Goal: Information Seeking & Learning: Learn about a topic

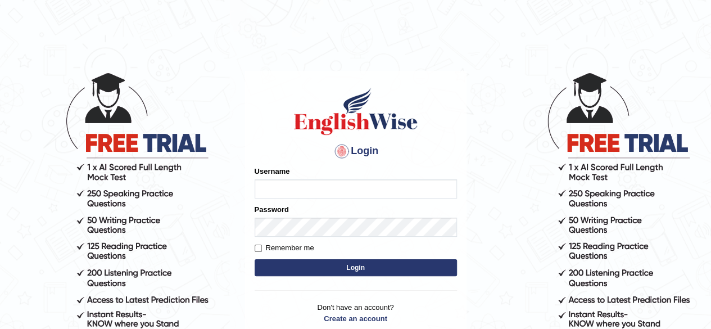
type input "0466127642"
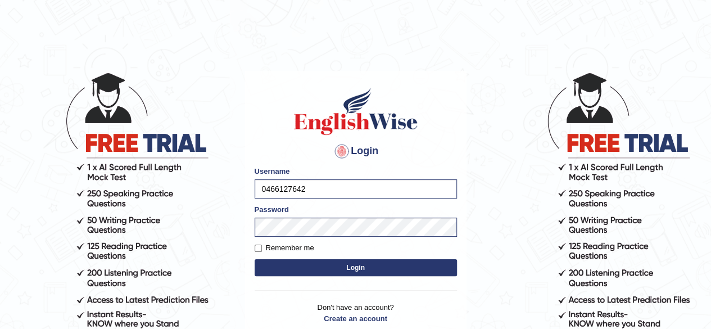
click at [333, 269] on button "Login" at bounding box center [356, 267] width 202 height 17
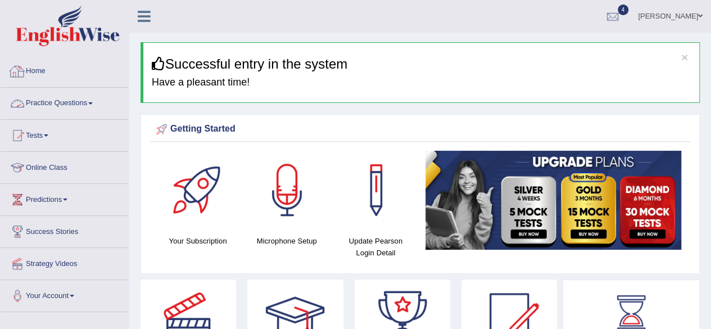
click at [43, 104] on link "Practice Questions" at bounding box center [65, 102] width 128 height 28
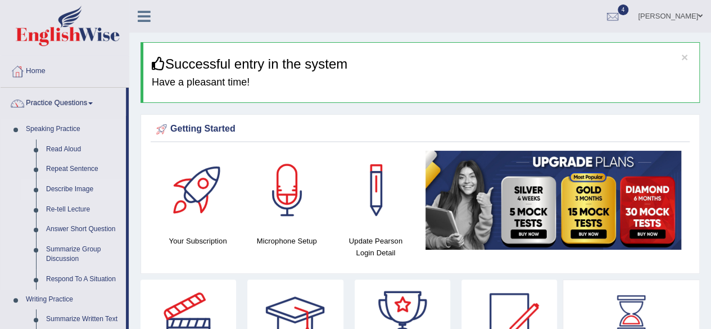
click at [75, 190] on link "Describe Image" at bounding box center [83, 189] width 85 height 20
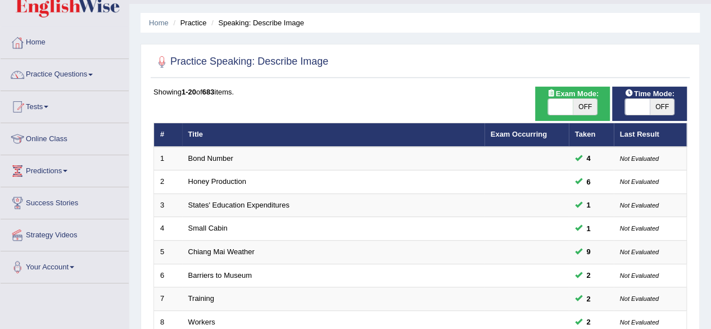
scroll to position [29, 0]
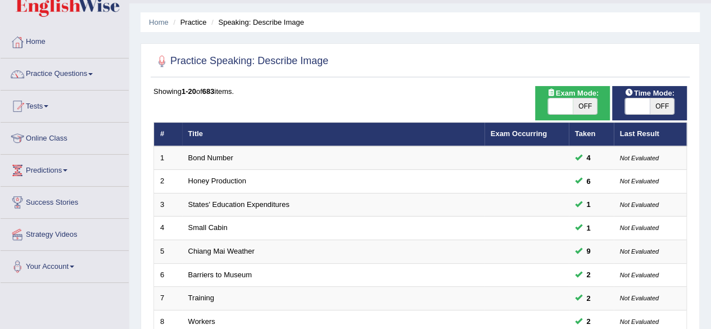
click at [662, 102] on span "OFF" at bounding box center [662, 106] width 25 height 16
checkbox input "true"
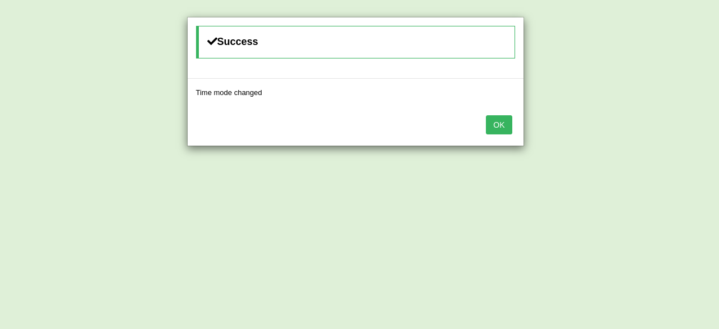
click at [505, 122] on button "OK" at bounding box center [499, 124] width 26 height 19
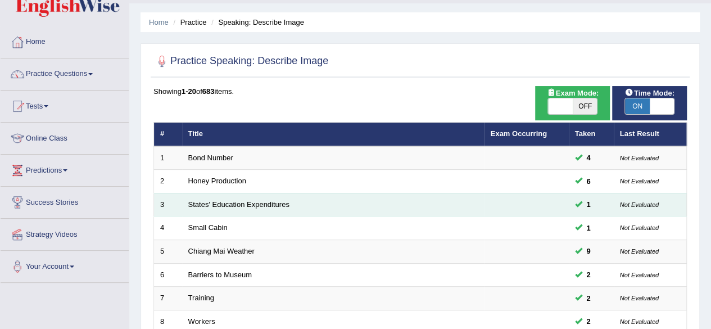
scroll to position [410, 0]
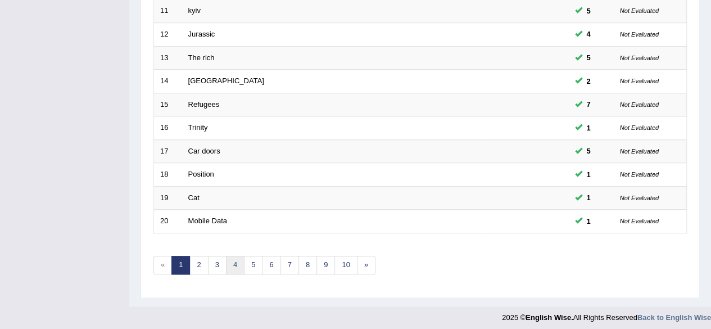
click at [229, 261] on link "4" at bounding box center [235, 265] width 19 height 19
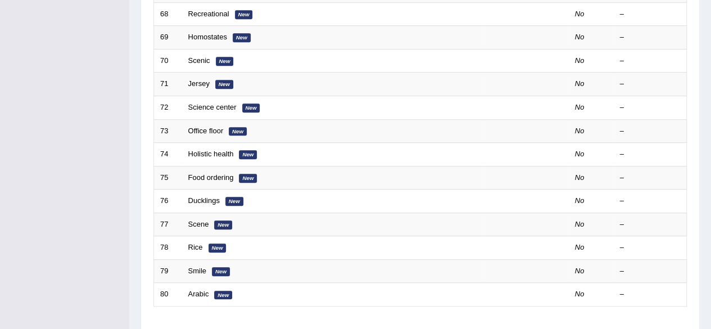
scroll to position [410, 0]
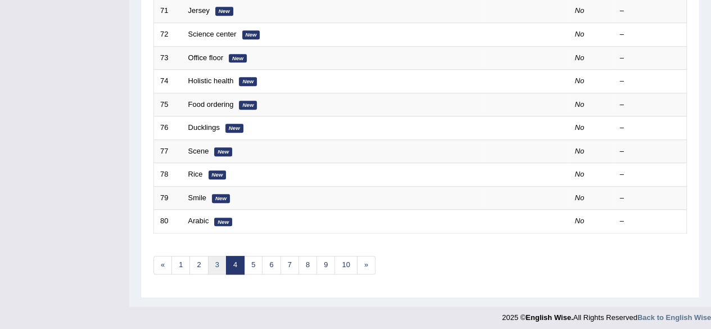
click at [215, 259] on link "3" at bounding box center [217, 265] width 19 height 19
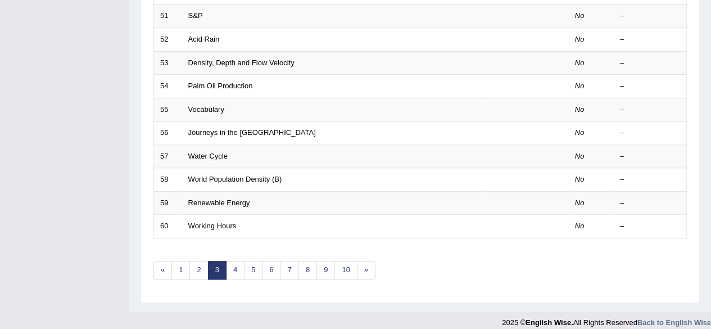
scroll to position [406, 0]
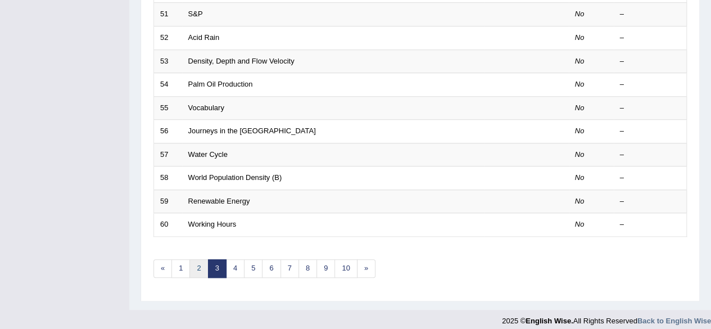
click at [193, 268] on link "2" at bounding box center [198, 268] width 19 height 19
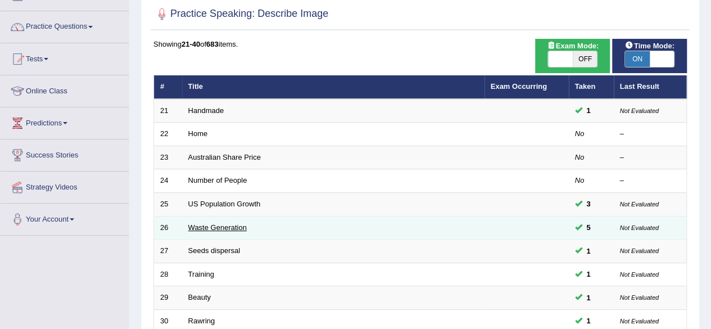
scroll to position [410, 0]
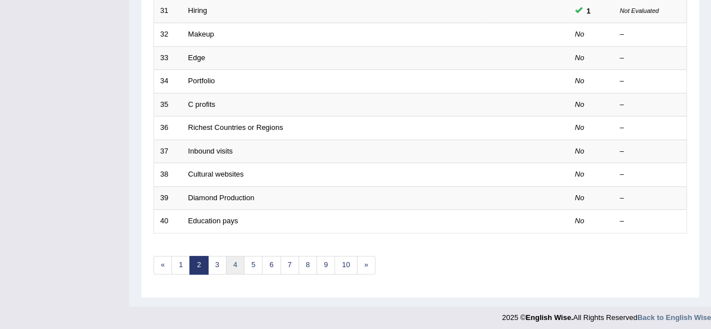
click at [237, 266] on link "4" at bounding box center [235, 265] width 19 height 19
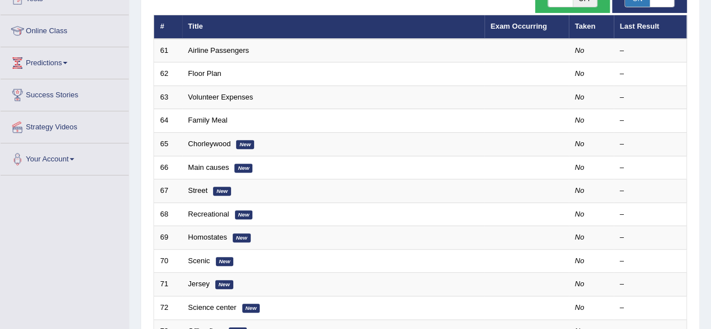
scroll to position [135, 0]
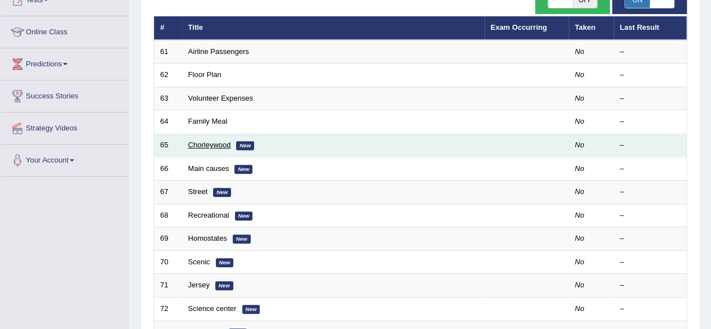
click at [211, 144] on link "Chorleywood" at bounding box center [209, 144] width 43 height 8
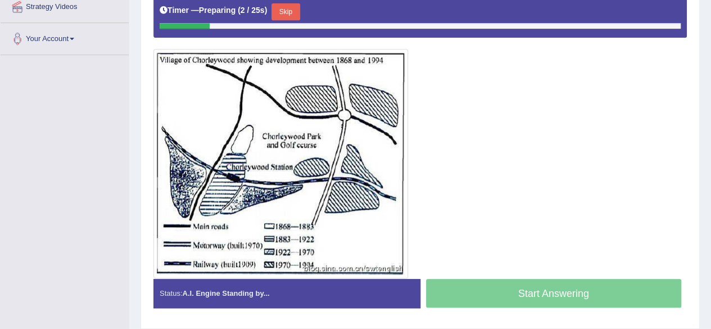
scroll to position [257, 0]
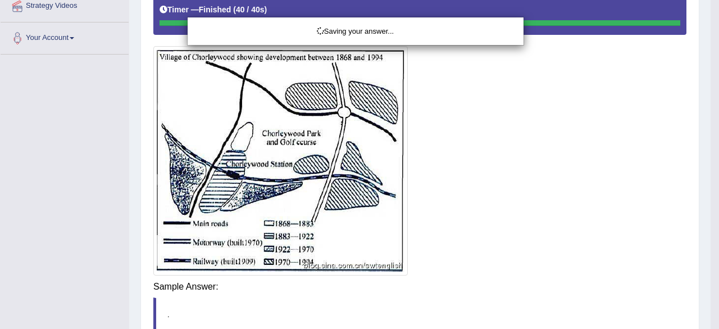
click at [458, 295] on div "Saving your answer..." at bounding box center [359, 164] width 719 height 329
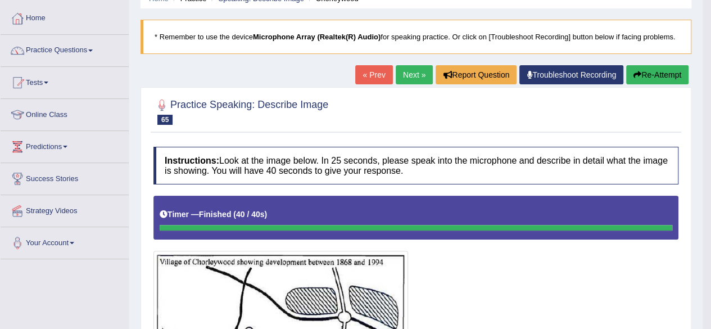
scroll to position [0, 0]
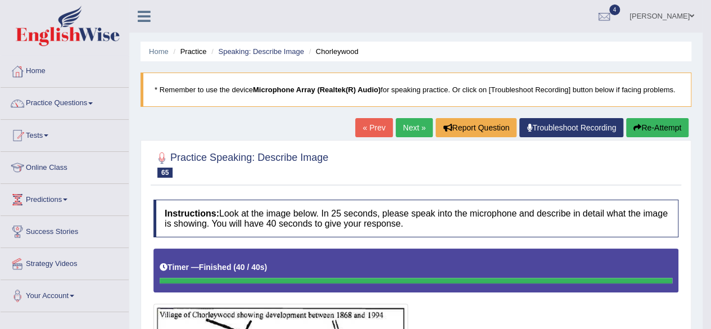
click at [656, 125] on button "Re-Attempt" at bounding box center [657, 127] width 62 height 19
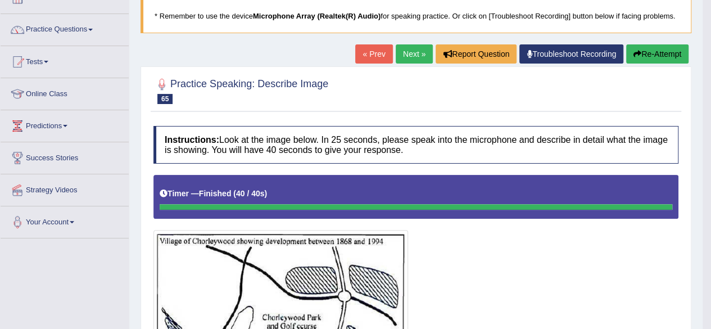
scroll to position [99, 0]
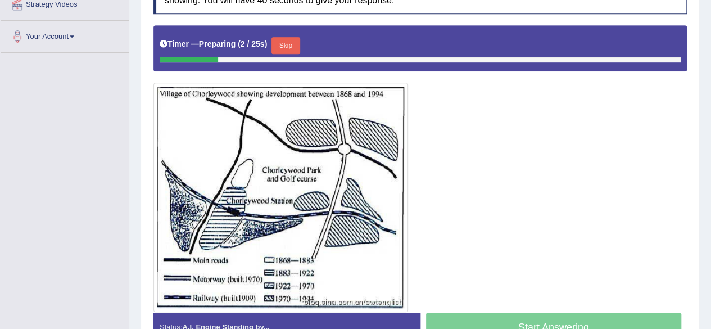
scroll to position [264, 0]
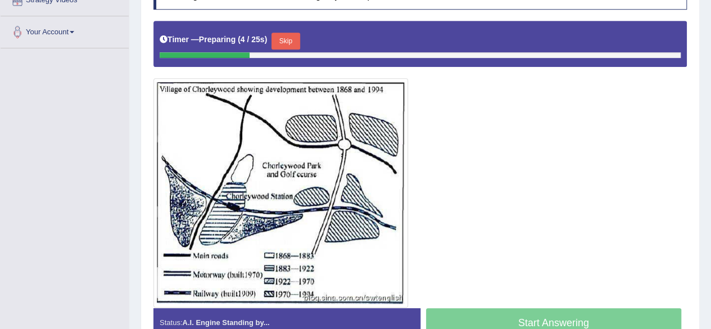
click at [291, 39] on button "Skip" at bounding box center [285, 41] width 28 height 17
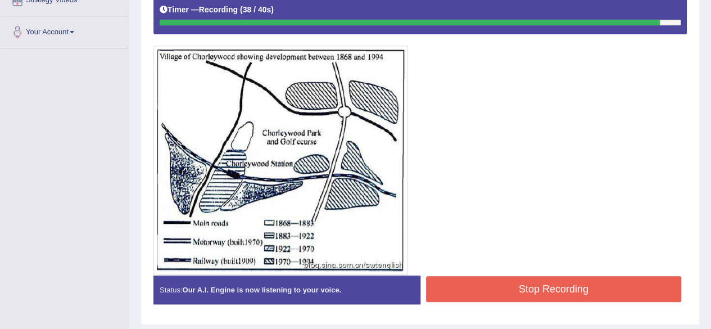
click at [480, 287] on button "Stop Recording" at bounding box center [554, 289] width 256 height 26
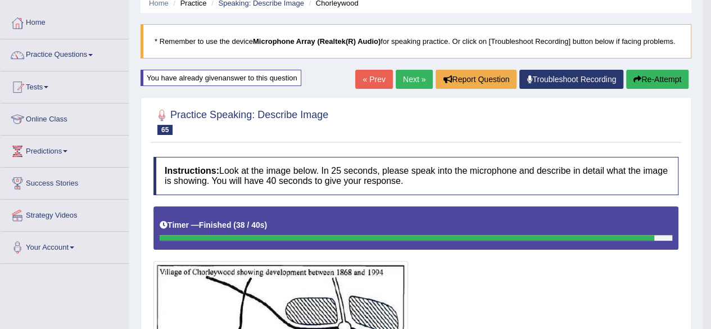
scroll to position [47, 0]
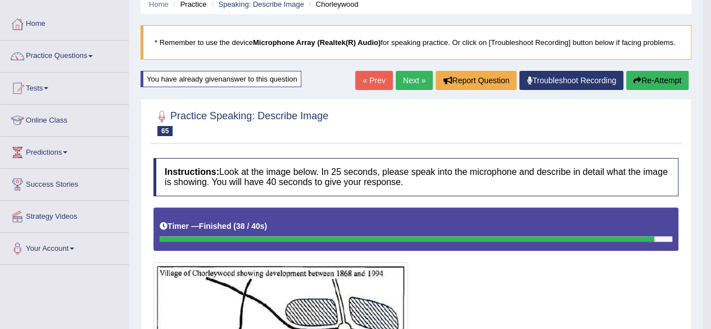
click at [408, 81] on link "Next »" at bounding box center [414, 80] width 37 height 19
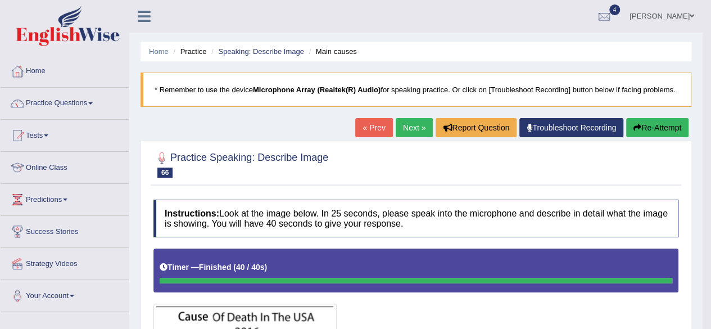
click at [405, 132] on link "Next »" at bounding box center [414, 127] width 37 height 19
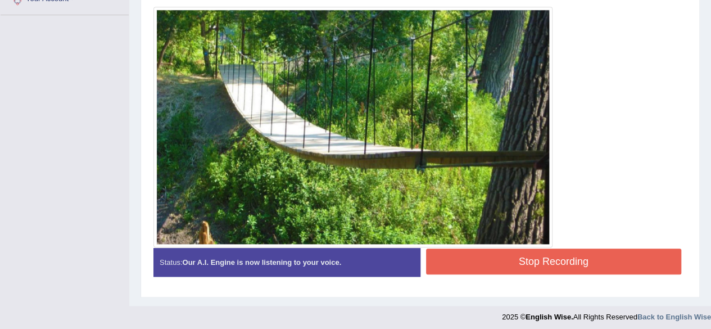
scroll to position [299, 0]
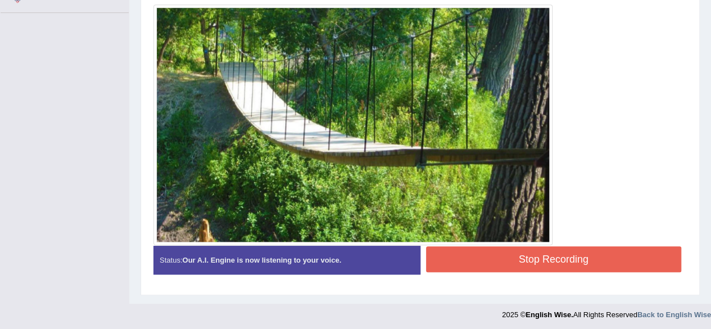
click at [471, 256] on button "Stop Recording" at bounding box center [554, 259] width 256 height 26
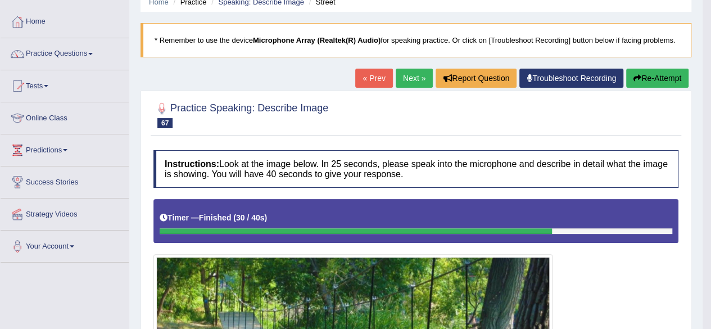
scroll to position [48, 0]
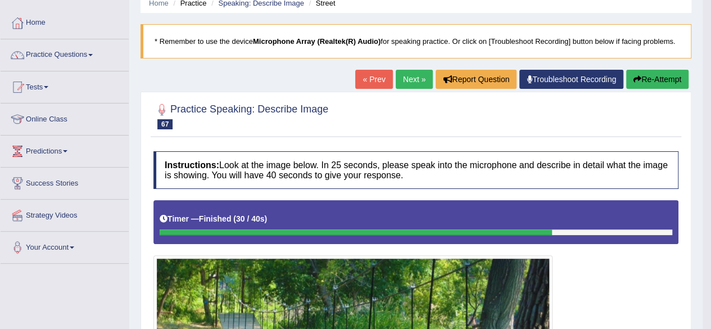
click at [407, 77] on link "Next »" at bounding box center [414, 79] width 37 height 19
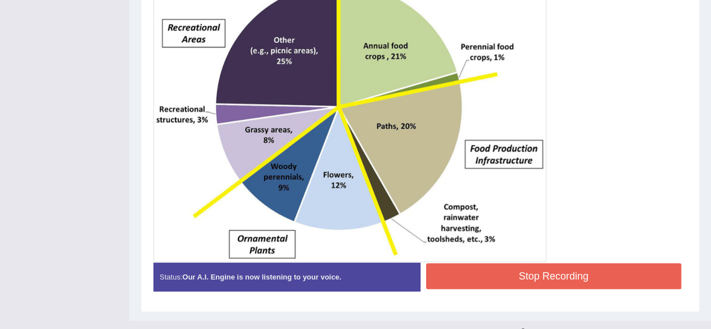
scroll to position [350, 0]
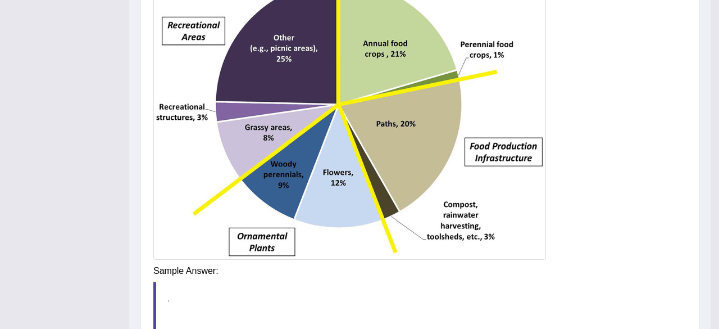
click at [457, 269] on div "Instructions: Look at the image below. In 25 seconds, please speak into the mic…" at bounding box center [420, 118] width 539 height 548
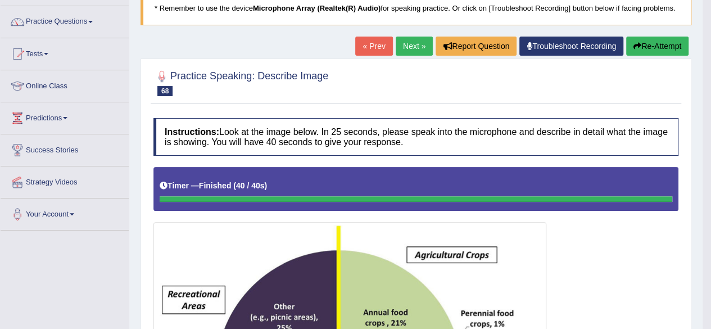
scroll to position [81, 0]
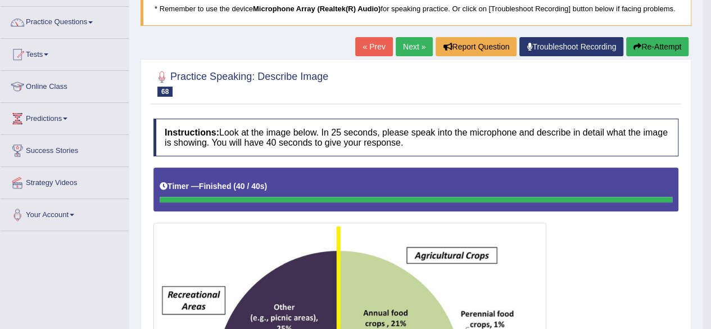
click at [411, 44] on link "Next »" at bounding box center [414, 46] width 37 height 19
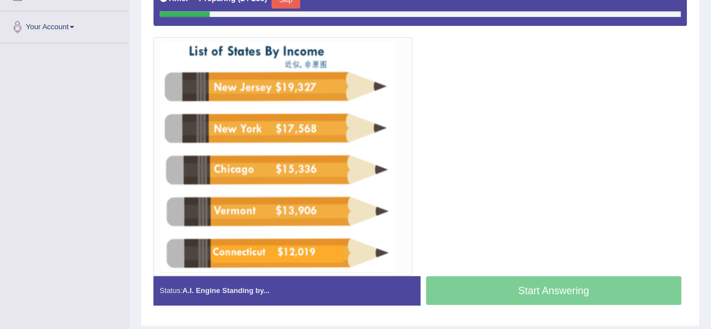
scroll to position [268, 0]
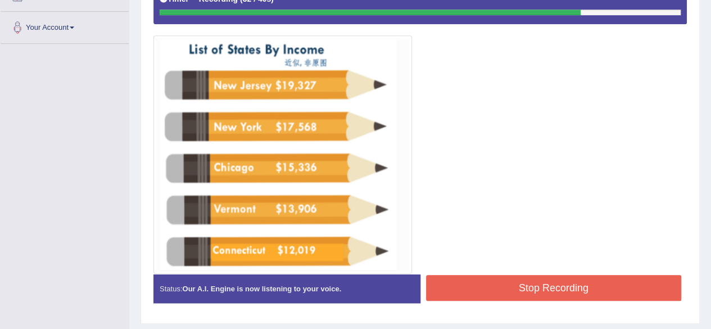
click at [470, 282] on button "Stop Recording" at bounding box center [554, 288] width 256 height 26
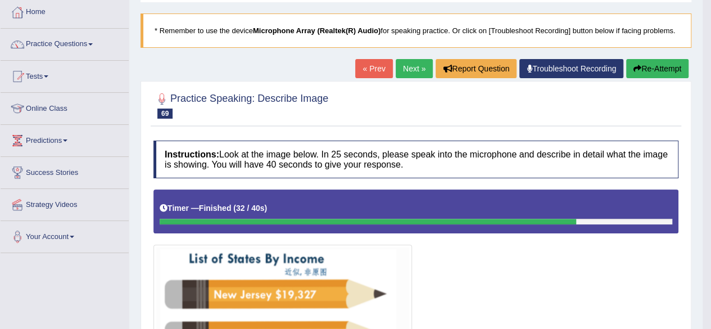
scroll to position [58, 0]
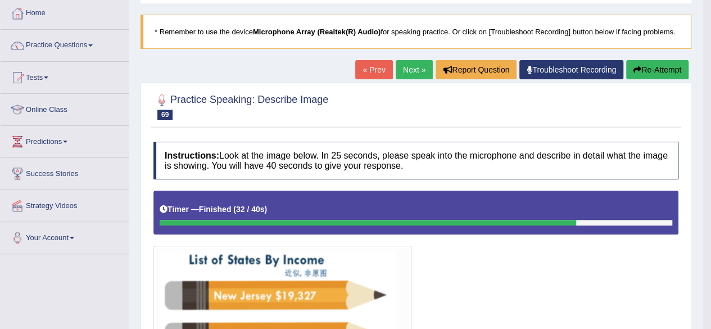
click at [405, 69] on link "Next »" at bounding box center [414, 69] width 37 height 19
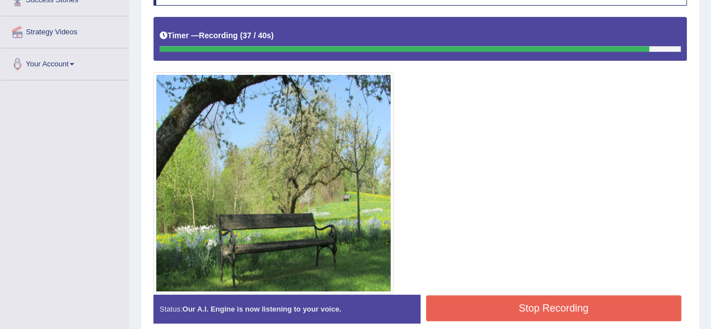
scroll to position [280, 0]
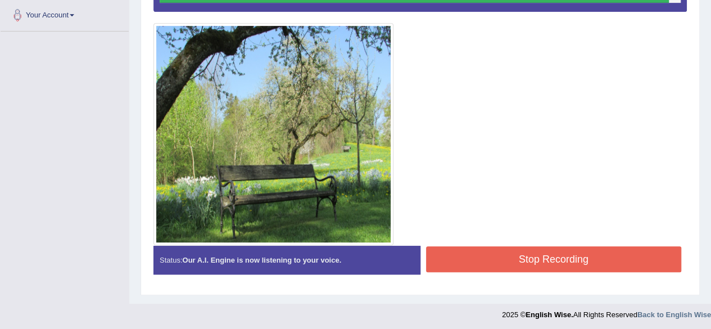
click at [488, 267] on button "Stop Recording" at bounding box center [554, 259] width 256 height 26
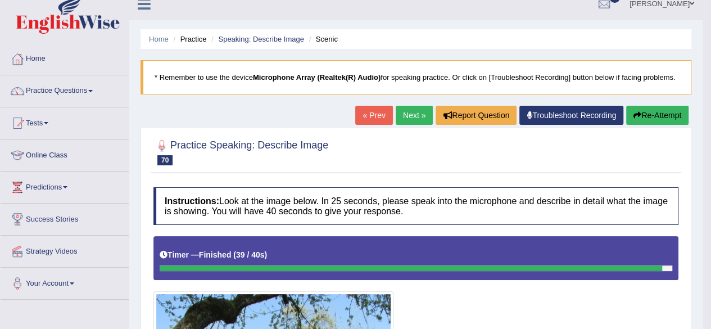
scroll to position [12, 0]
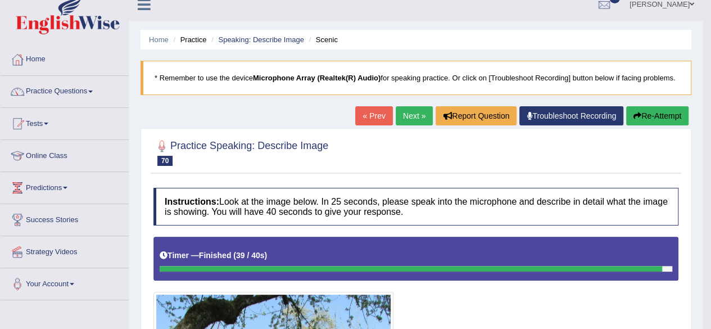
click at [405, 113] on link "Next »" at bounding box center [414, 115] width 37 height 19
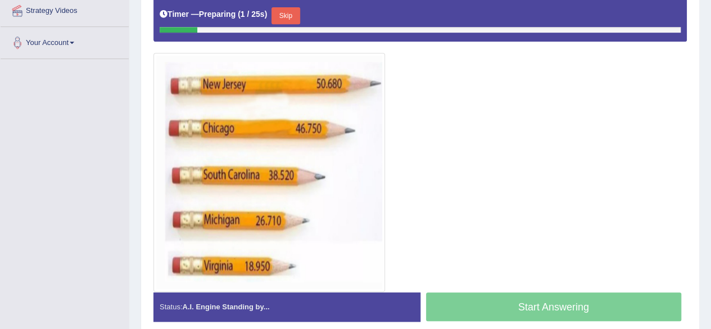
scroll to position [253, 0]
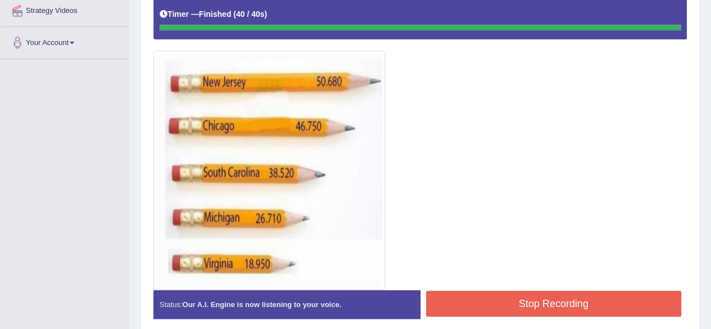
click at [472, 296] on button "Stop Recording" at bounding box center [554, 303] width 256 height 26
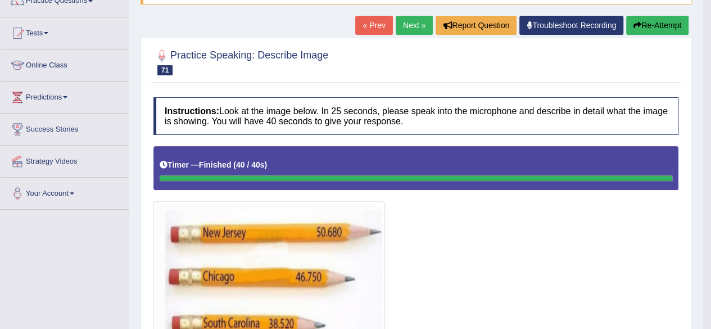
scroll to position [101, 0]
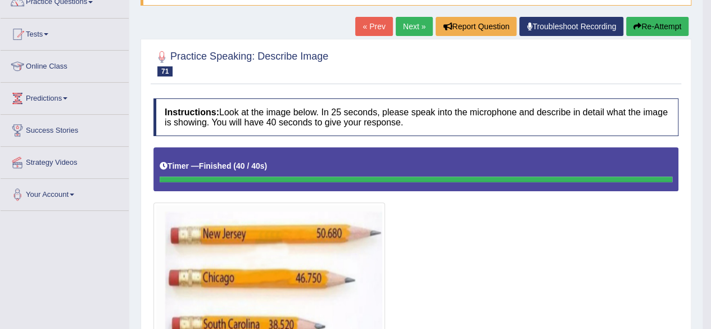
click at [411, 25] on link "Next »" at bounding box center [414, 26] width 37 height 19
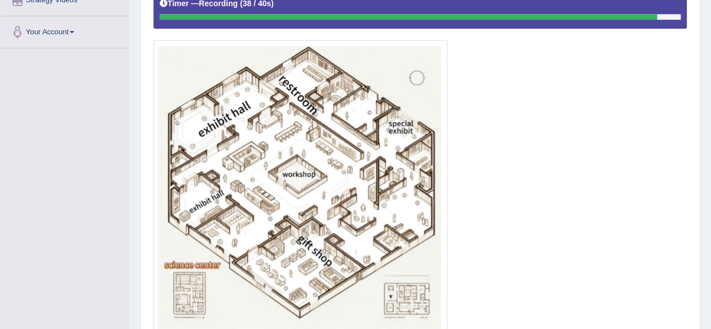
scroll to position [352, 0]
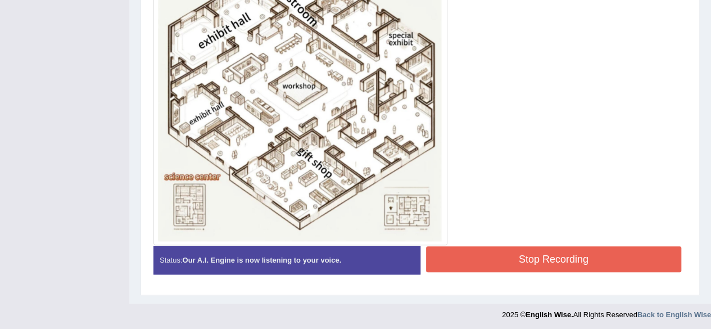
click at [484, 254] on button "Stop Recording" at bounding box center [554, 259] width 256 height 26
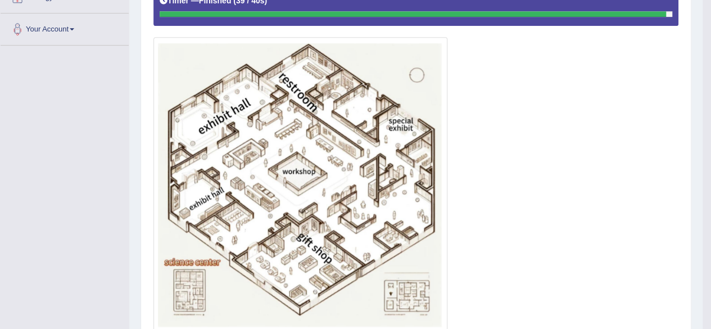
scroll to position [261, 0]
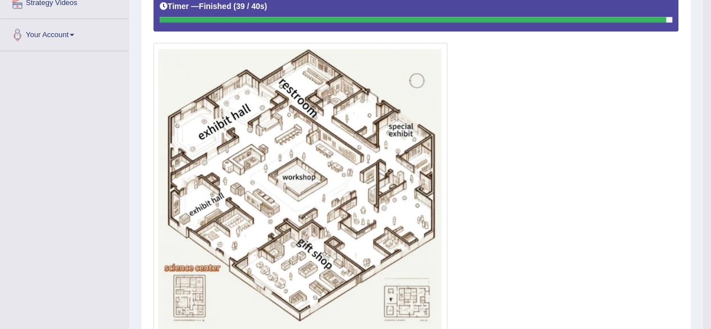
click at [423, 144] on img at bounding box center [300, 190] width 288 height 288
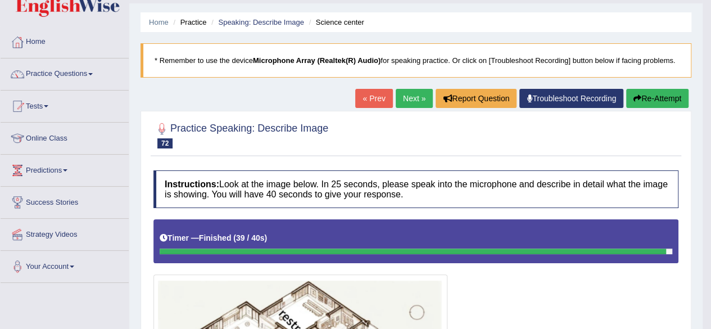
scroll to position [0, 0]
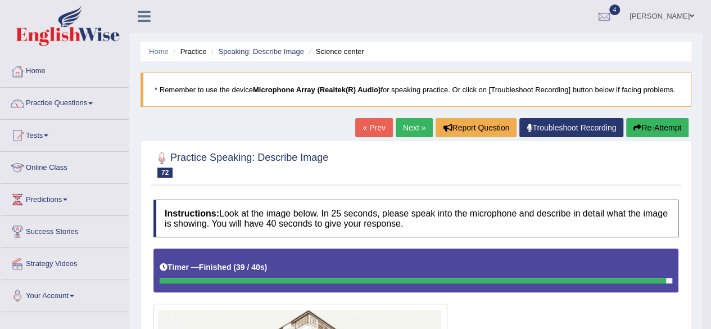
click at [414, 122] on link "Next »" at bounding box center [414, 127] width 37 height 19
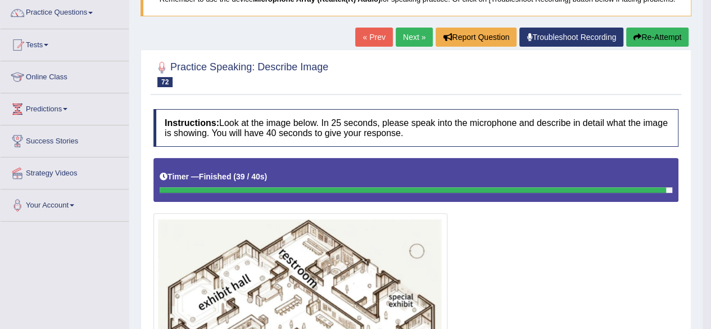
scroll to position [106, 0]
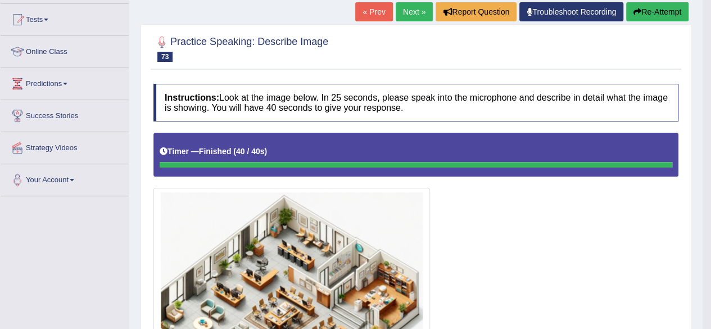
scroll to position [89, 0]
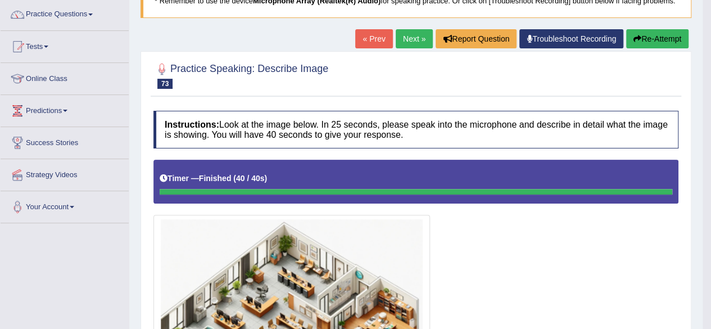
click at [411, 31] on link "Next »" at bounding box center [414, 38] width 37 height 19
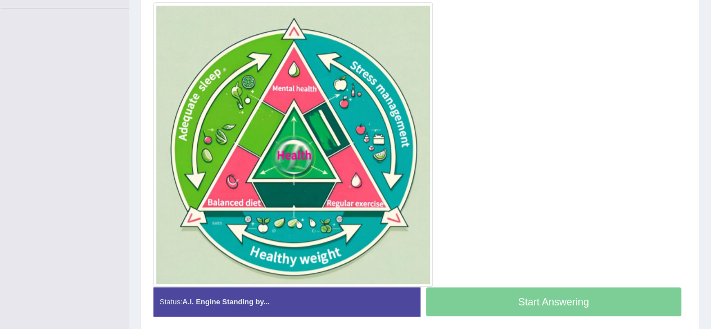
scroll to position [306, 0]
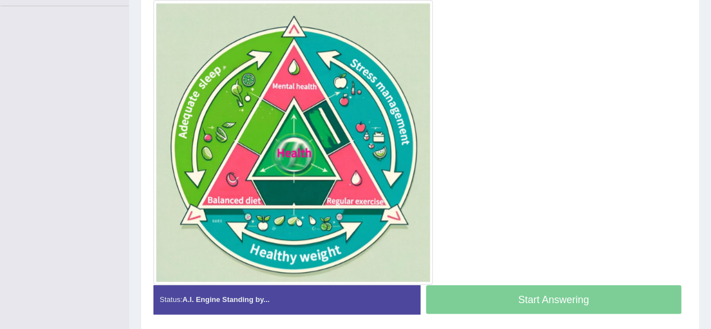
click at [389, 240] on img at bounding box center [293, 142] width 274 height 279
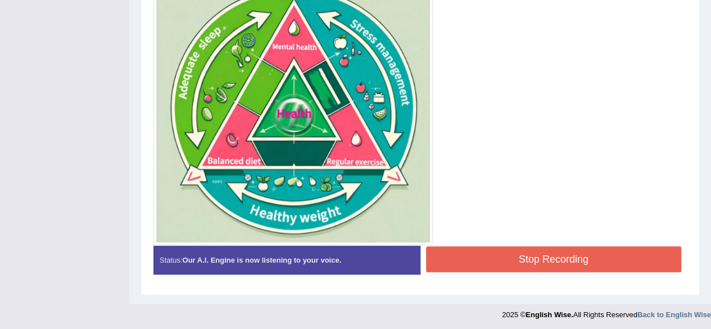
scroll to position [343, 0]
click at [502, 265] on button "Stop Recording" at bounding box center [554, 259] width 256 height 26
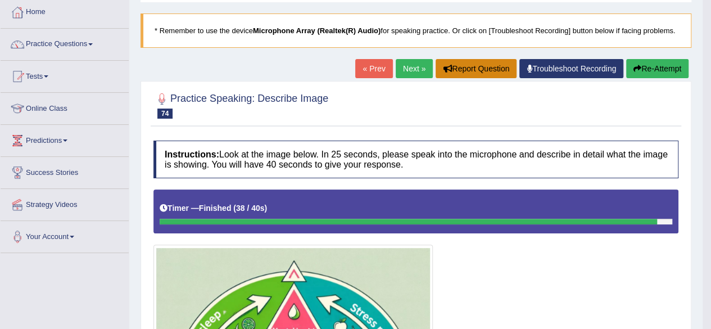
scroll to position [58, 0]
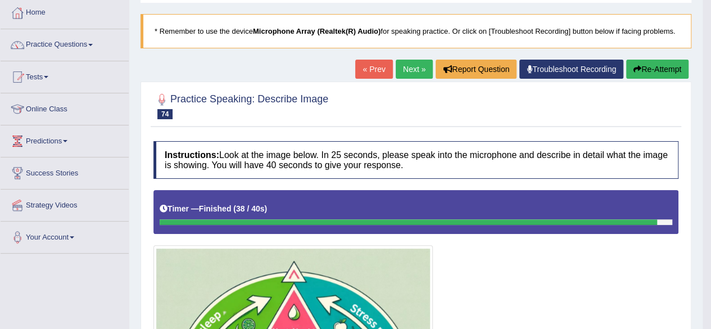
click at [408, 63] on link "Next »" at bounding box center [414, 69] width 37 height 19
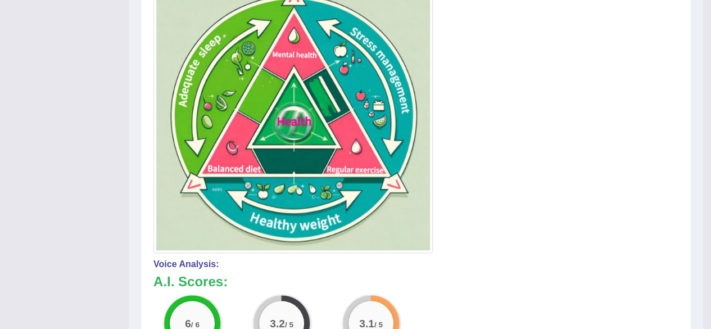
scroll to position [335, 0]
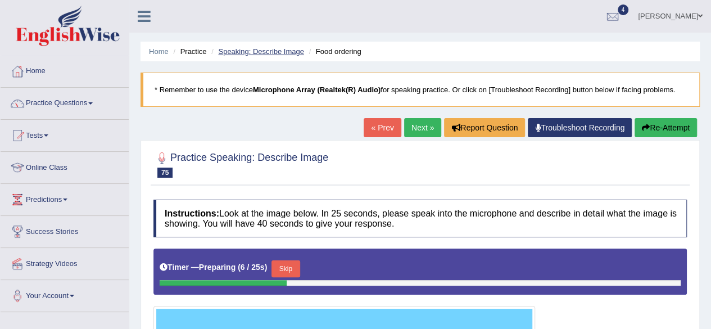
click at [265, 47] on link "Speaking: Describe Image" at bounding box center [260, 51] width 85 height 8
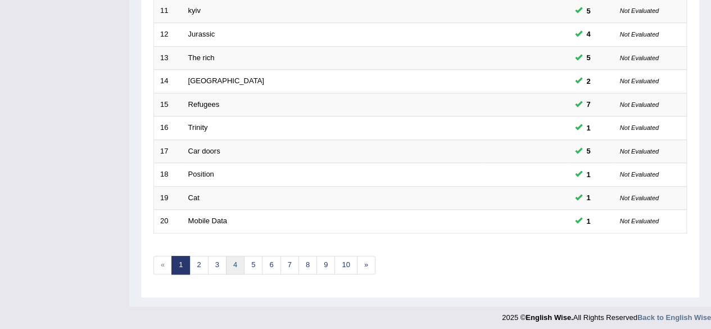
click at [229, 260] on link "4" at bounding box center [235, 265] width 19 height 19
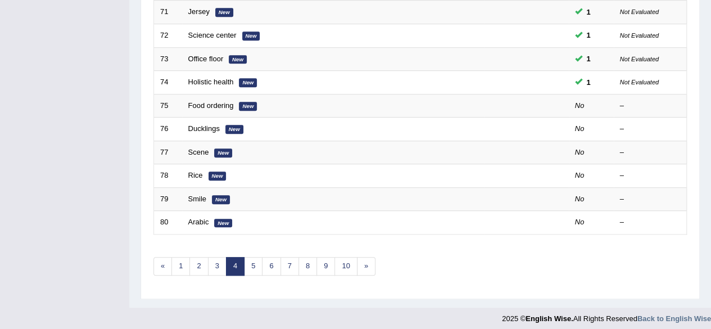
scroll to position [410, 0]
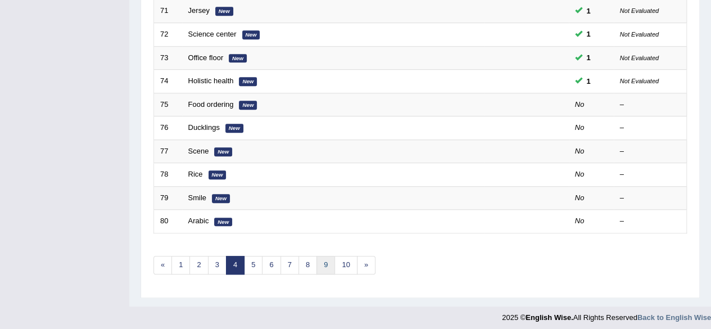
click at [326, 266] on link "9" at bounding box center [325, 265] width 19 height 19
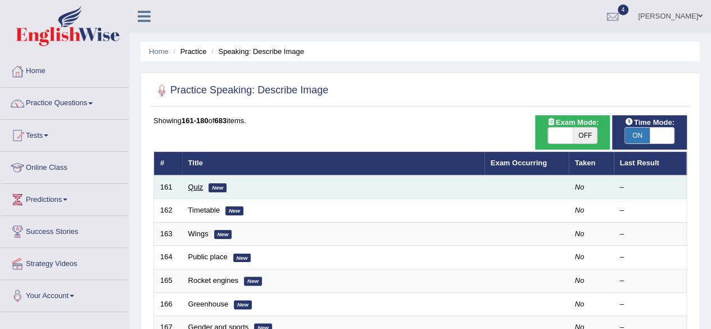
click at [194, 187] on link "Quiz" at bounding box center [195, 187] width 15 height 8
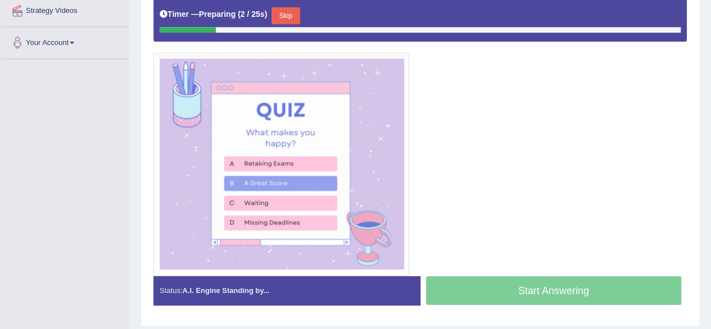
scroll to position [249, 0]
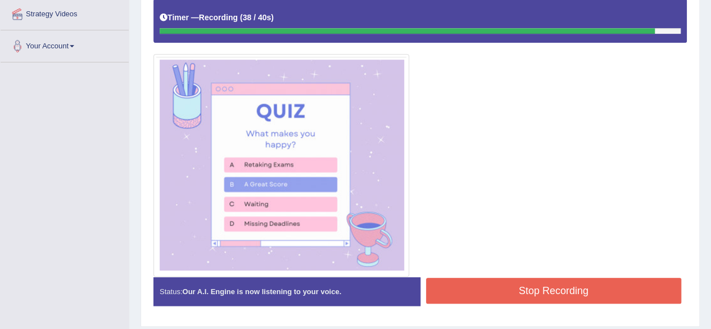
click at [485, 294] on button "Stop Recording" at bounding box center [554, 291] width 256 height 26
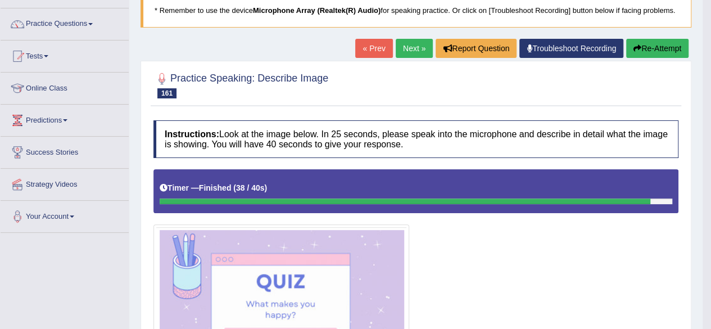
scroll to position [70, 0]
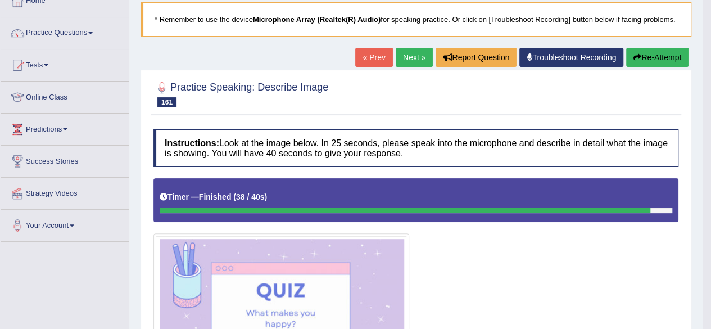
click at [410, 67] on div "« Prev Next » Report Question Troubleshoot Recording Re-Attempt" at bounding box center [523, 59] width 336 height 22
click at [410, 60] on link "Next »" at bounding box center [414, 57] width 37 height 19
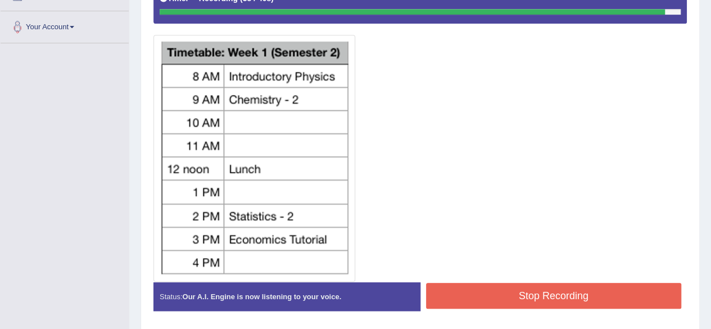
scroll to position [270, 0]
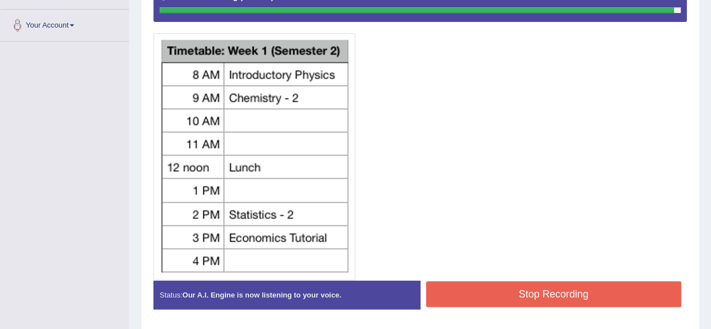
click at [492, 285] on button "Stop Recording" at bounding box center [554, 294] width 256 height 26
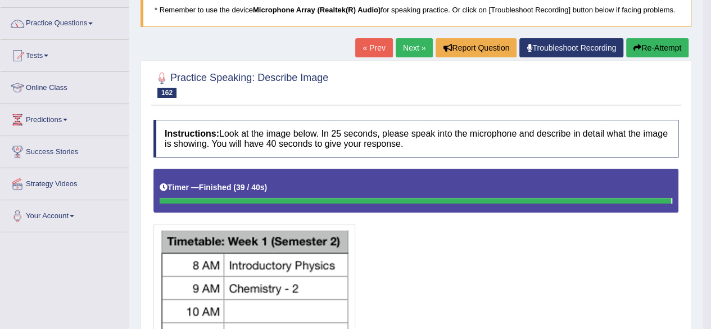
scroll to position [76, 0]
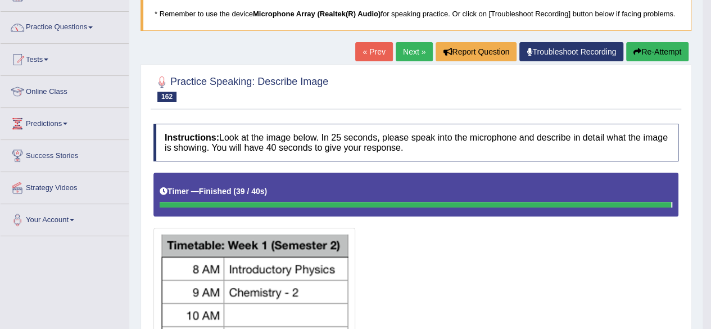
click at [660, 48] on button "Re-Attempt" at bounding box center [657, 51] width 62 height 19
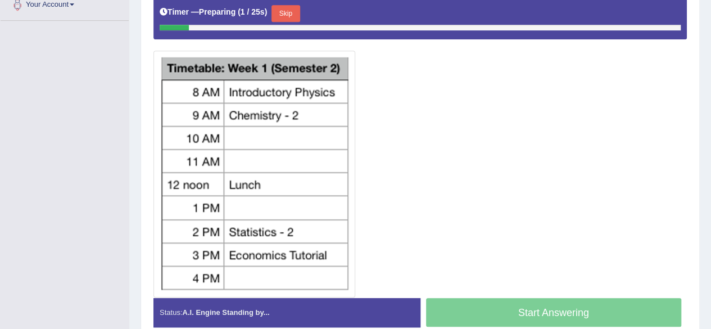
scroll to position [292, 0]
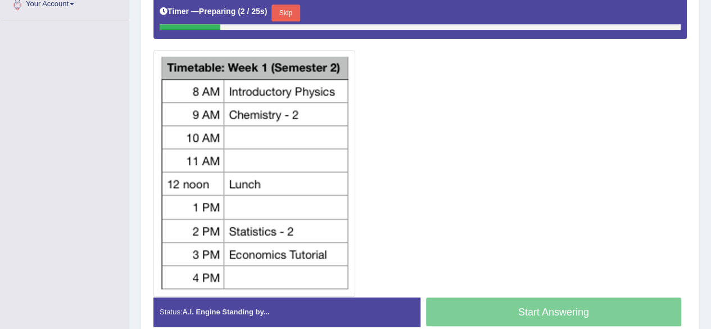
click at [290, 11] on button "Skip" at bounding box center [285, 12] width 28 height 17
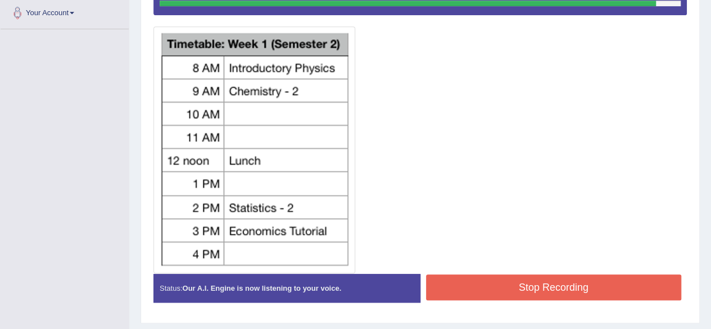
scroll to position [283, 0]
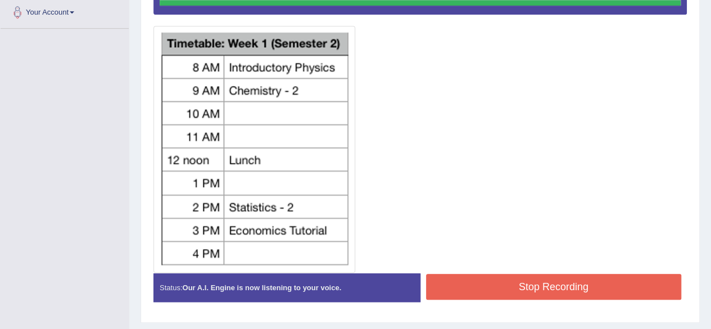
click at [465, 275] on div "Instructions: Look at the image below. In 25 seconds, please speak into the mic…" at bounding box center [420, 116] width 539 height 400
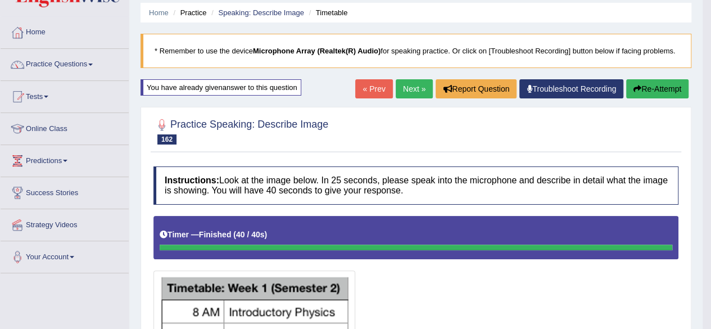
scroll to position [38, 0]
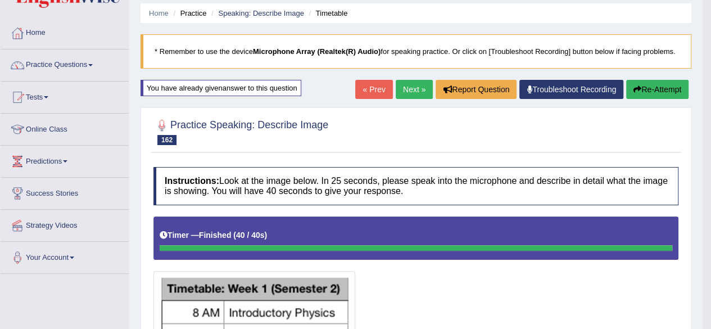
click at [651, 87] on button "Re-Attempt" at bounding box center [657, 89] width 62 height 19
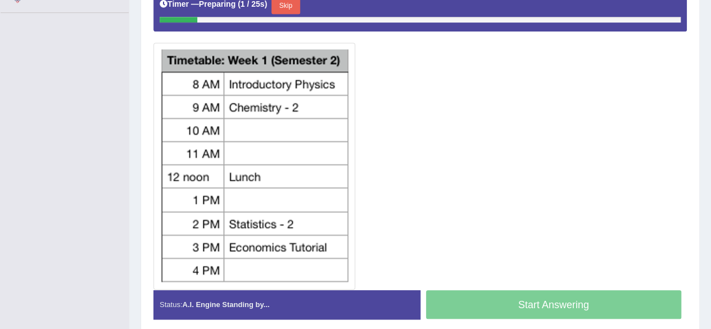
scroll to position [300, 0]
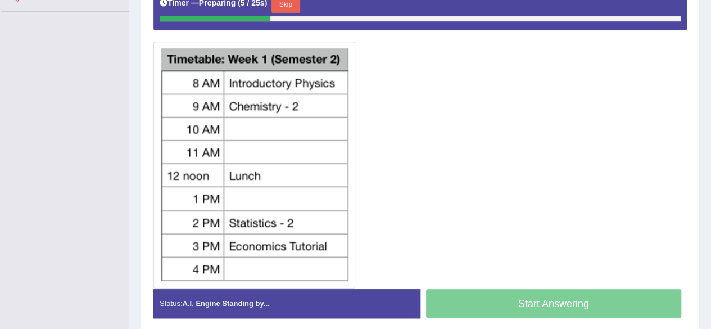
click at [294, 6] on button "Skip" at bounding box center [285, 4] width 28 height 17
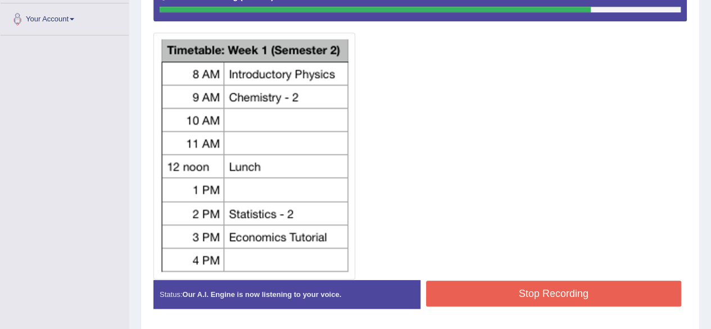
scroll to position [276, 0]
click at [476, 293] on button "Stop Recording" at bounding box center [554, 293] width 256 height 26
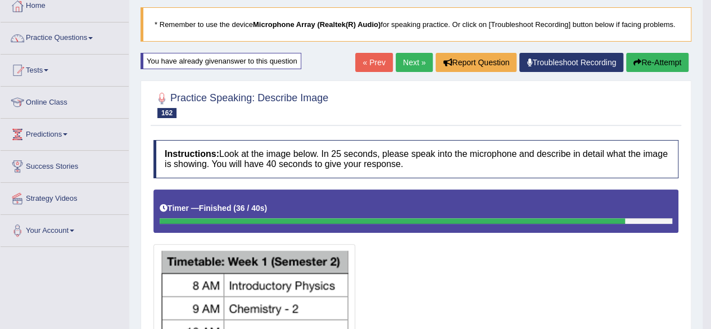
scroll to position [65, 0]
click at [411, 60] on link "Next »" at bounding box center [414, 62] width 37 height 19
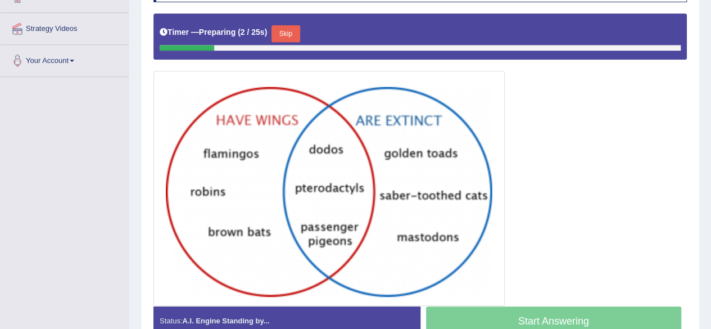
scroll to position [234, 0]
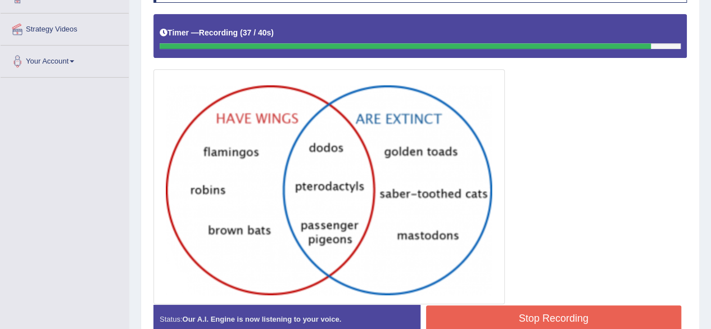
click at [487, 325] on button "Stop Recording" at bounding box center [554, 318] width 256 height 26
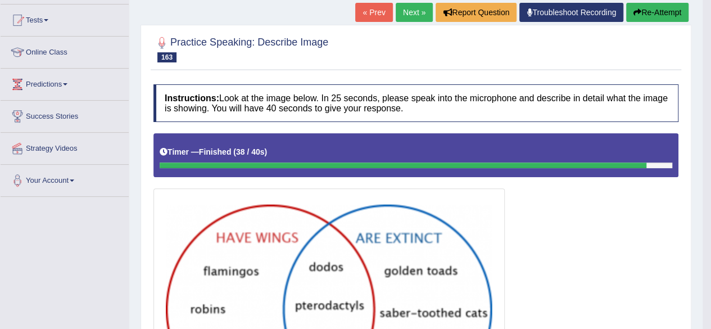
scroll to position [0, 0]
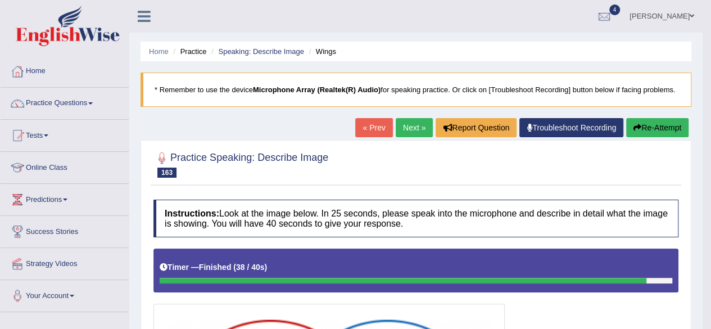
click at [410, 130] on link "Next »" at bounding box center [414, 127] width 37 height 19
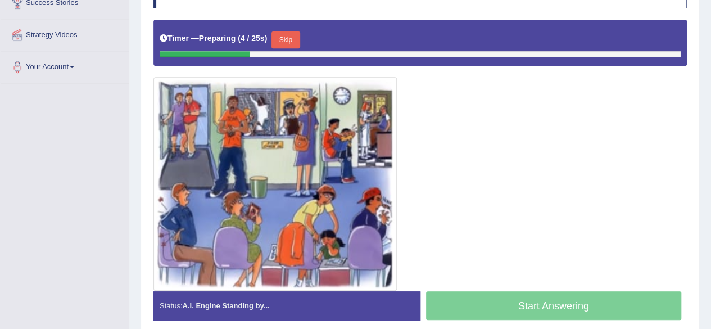
scroll to position [229, 0]
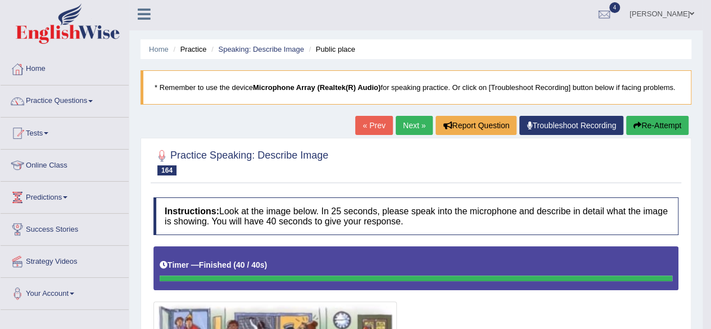
scroll to position [0, 0]
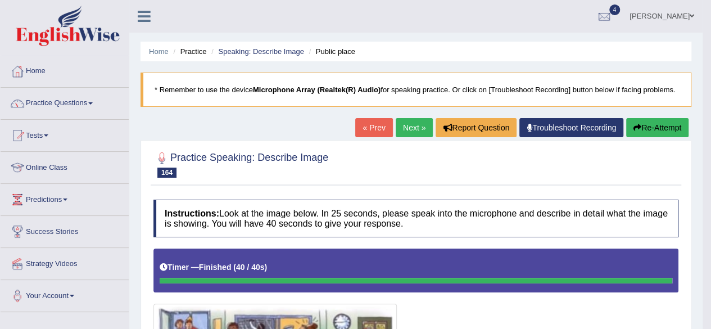
click at [410, 126] on link "Next »" at bounding box center [414, 127] width 37 height 19
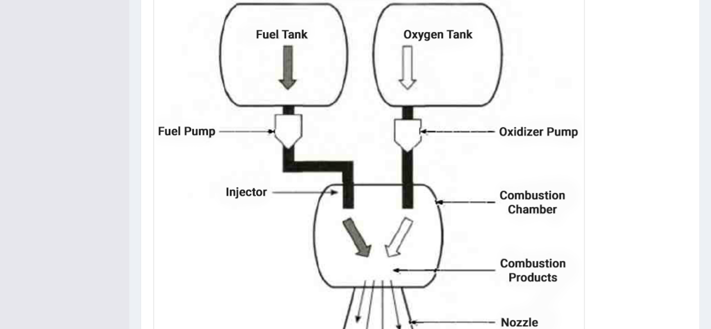
scroll to position [444, 0]
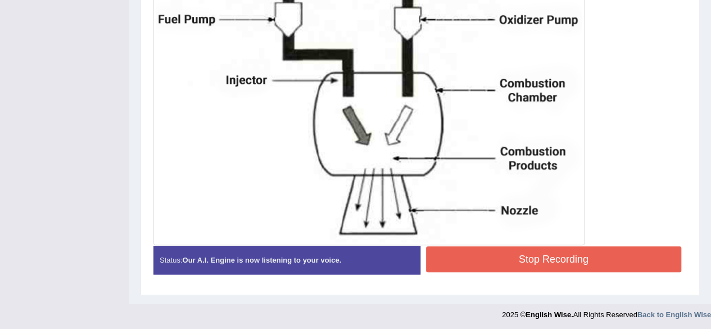
click at [501, 257] on button "Stop Recording" at bounding box center [554, 259] width 256 height 26
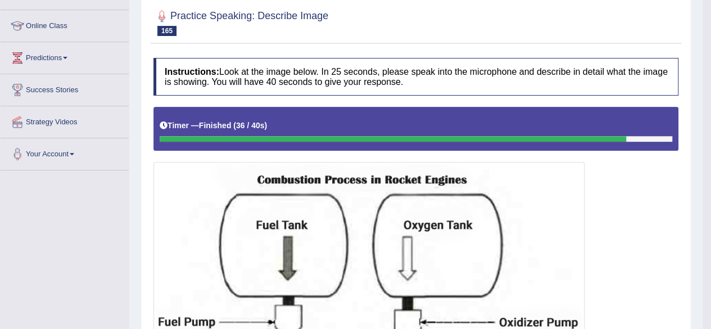
scroll to position [128, 0]
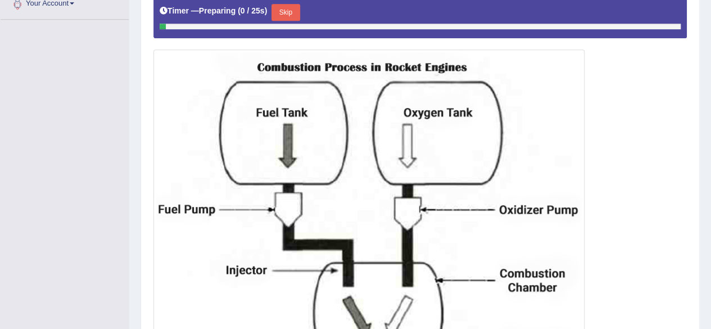
scroll to position [292, 0]
click at [294, 12] on button "Skip" at bounding box center [285, 12] width 28 height 17
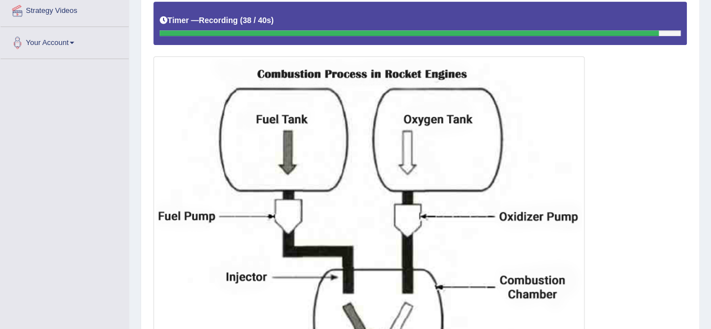
scroll to position [449, 0]
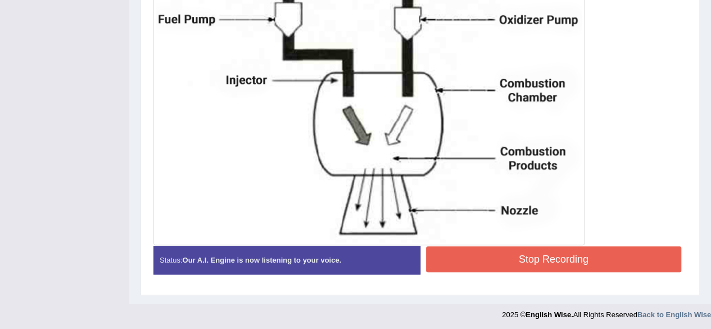
click at [457, 269] on button "Stop Recording" at bounding box center [554, 259] width 256 height 26
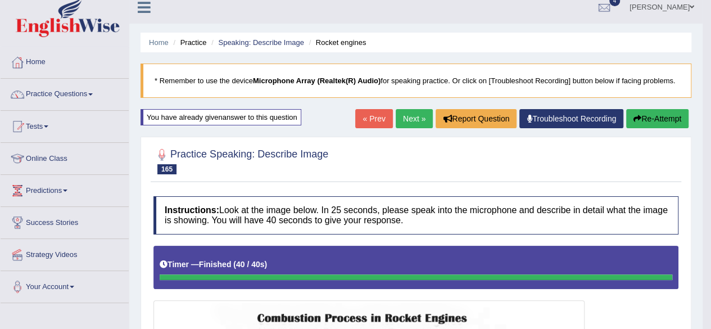
scroll to position [0, 0]
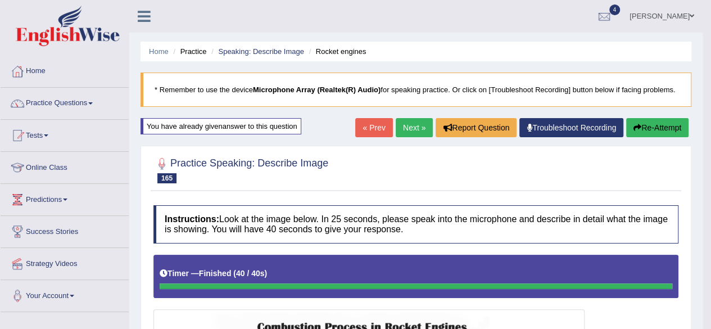
click at [647, 125] on button "Re-Attempt" at bounding box center [657, 127] width 62 height 19
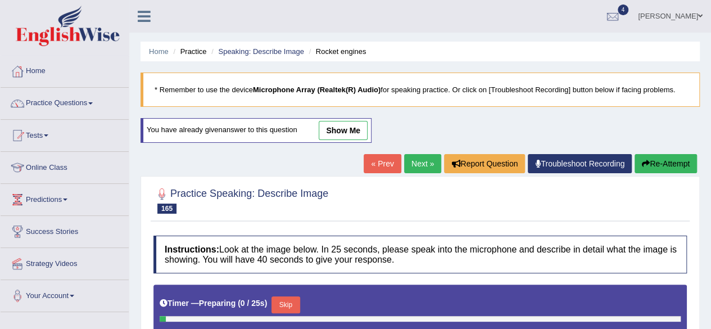
scroll to position [204, 0]
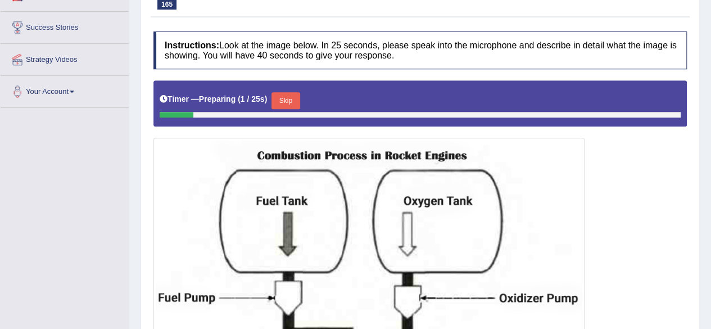
click at [294, 99] on button "Skip" at bounding box center [285, 100] width 28 height 17
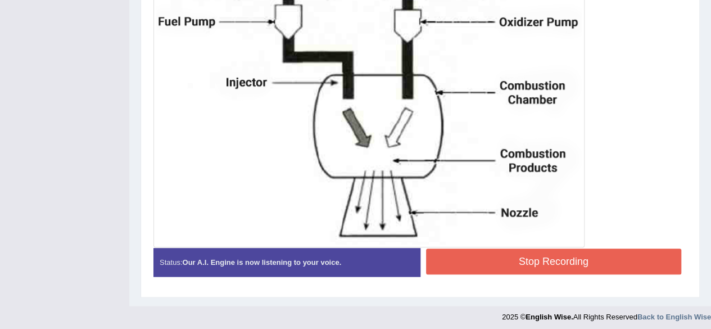
scroll to position [449, 0]
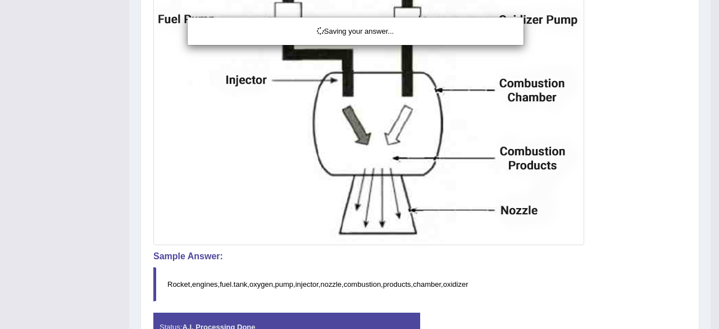
click at [468, 253] on div "Saving your answer..." at bounding box center [359, 164] width 719 height 329
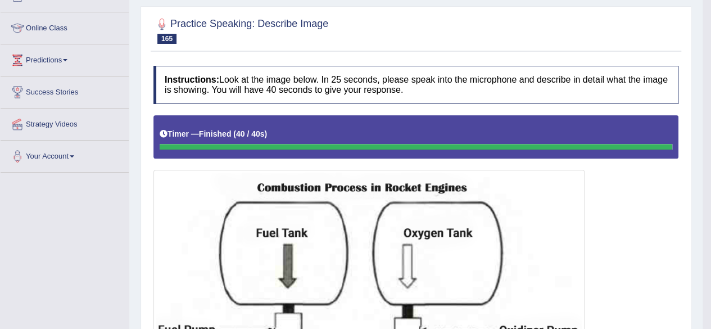
scroll to position [0, 0]
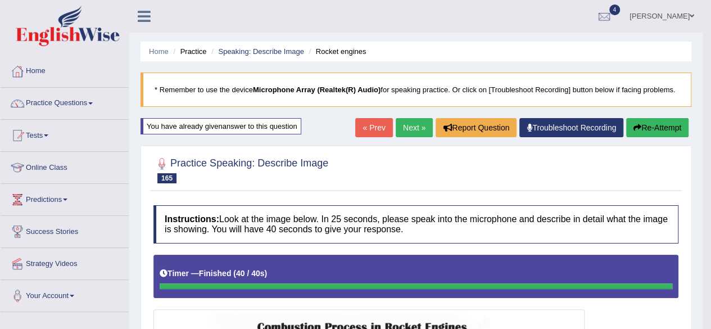
click at [410, 126] on link "Next »" at bounding box center [414, 127] width 37 height 19
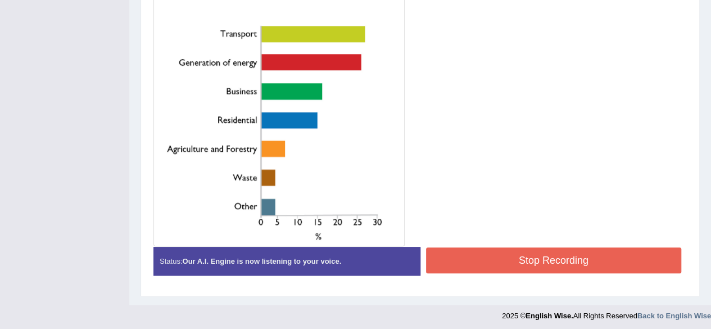
scroll to position [326, 0]
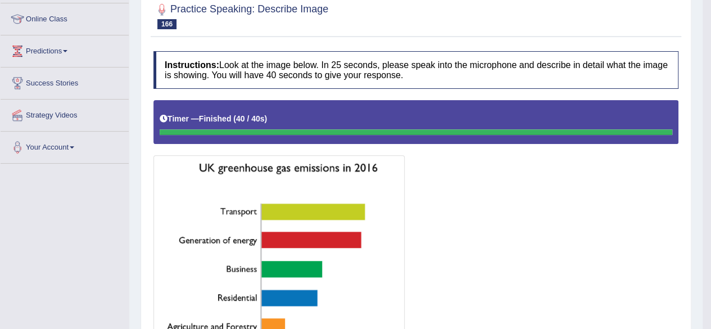
scroll to position [94, 0]
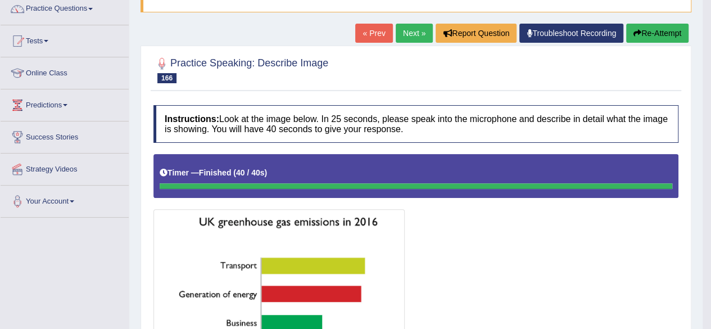
click at [644, 38] on button "Re-Attempt" at bounding box center [657, 33] width 62 height 19
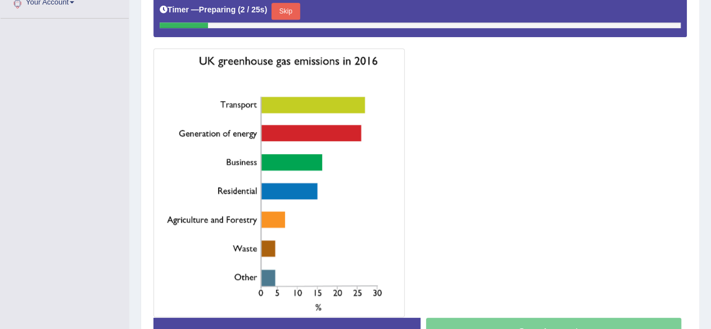
click at [293, 13] on button "Skip" at bounding box center [285, 11] width 28 height 17
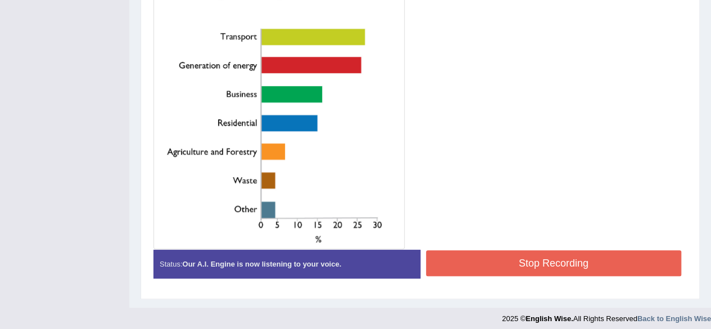
scroll to position [333, 0]
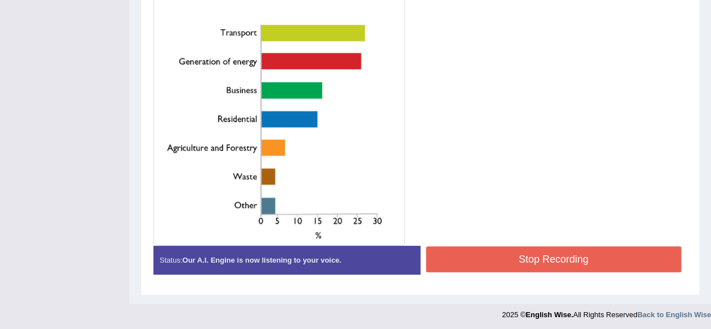
click at [484, 256] on div "Instructions: Look at the image below. In 25 seconds, please speak into the mic…" at bounding box center [420, 78] width 539 height 422
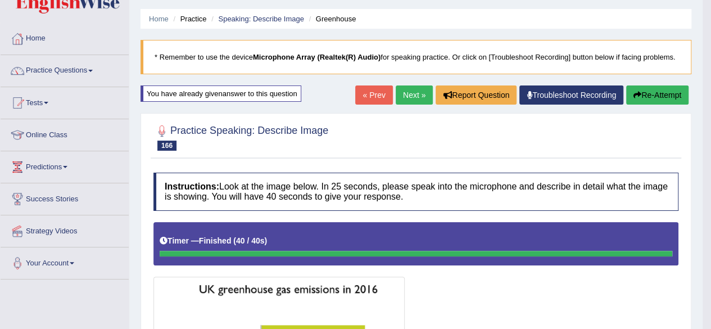
scroll to position [24, 0]
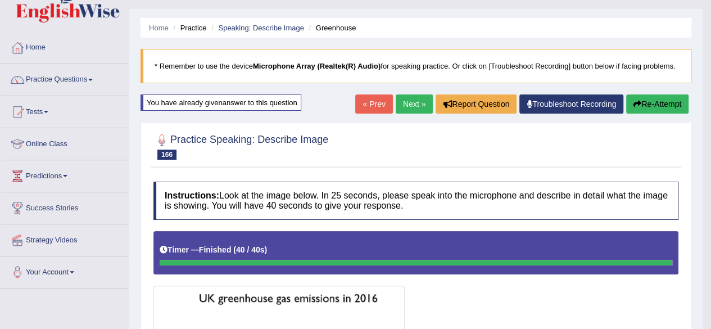
click at [409, 107] on link "Next »" at bounding box center [414, 103] width 37 height 19
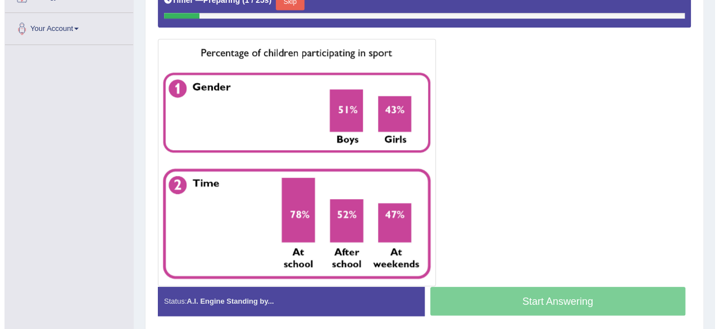
scroll to position [267, 0]
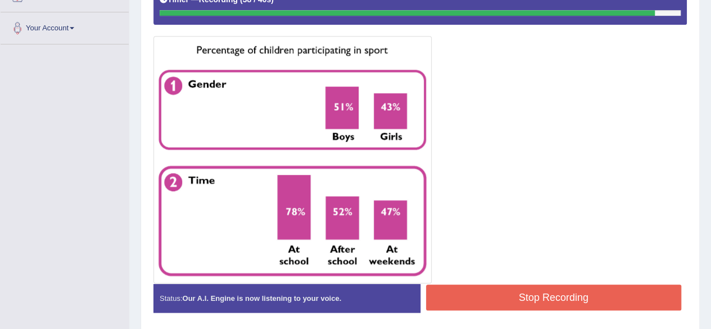
click at [511, 296] on button "Stop Recording" at bounding box center [554, 297] width 256 height 26
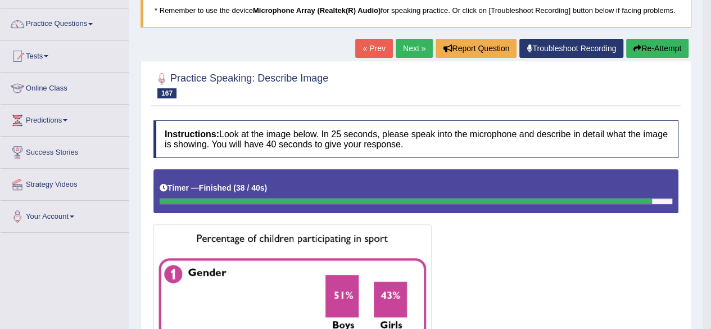
scroll to position [79, 0]
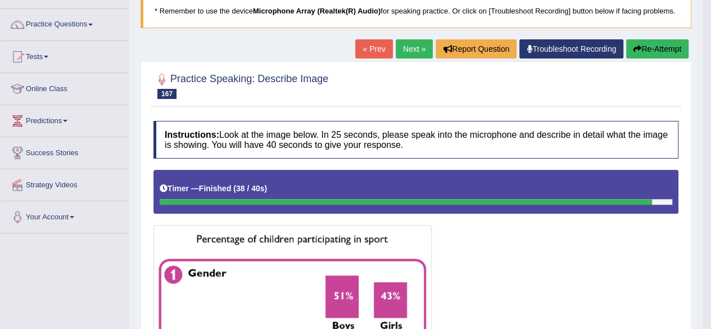
click at [656, 47] on button "Re-Attempt" at bounding box center [657, 48] width 62 height 19
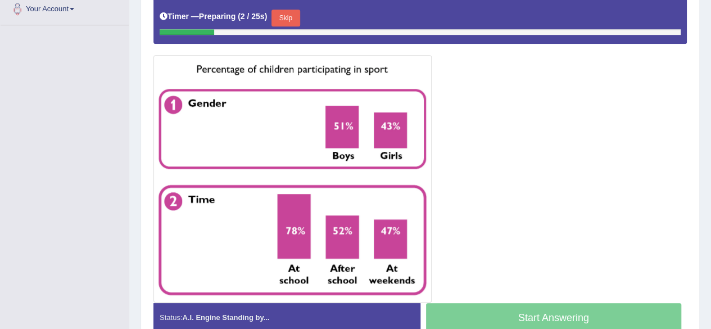
scroll to position [285, 0]
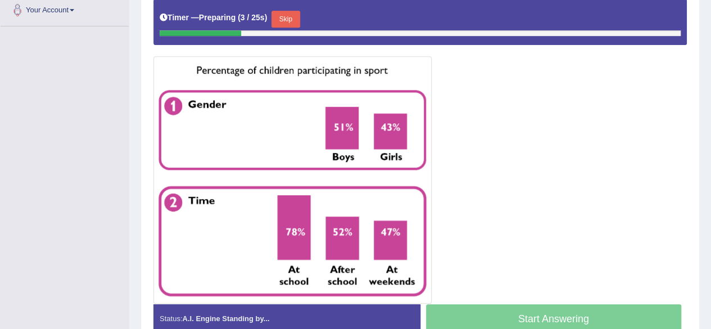
click at [292, 15] on button "Skip" at bounding box center [285, 19] width 28 height 17
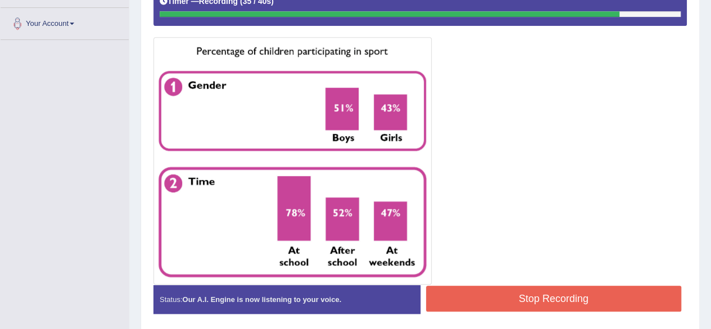
scroll to position [272, 0]
click at [470, 285] on button "Stop Recording" at bounding box center [554, 298] width 256 height 26
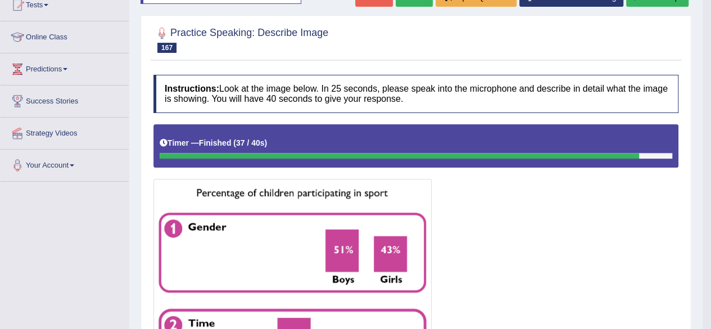
scroll to position [57, 0]
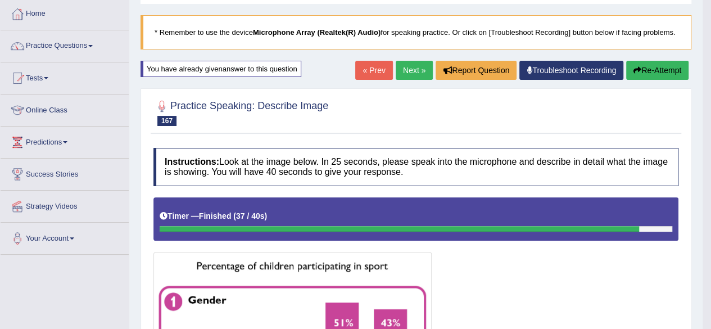
click at [660, 74] on button "Re-Attempt" at bounding box center [657, 70] width 62 height 19
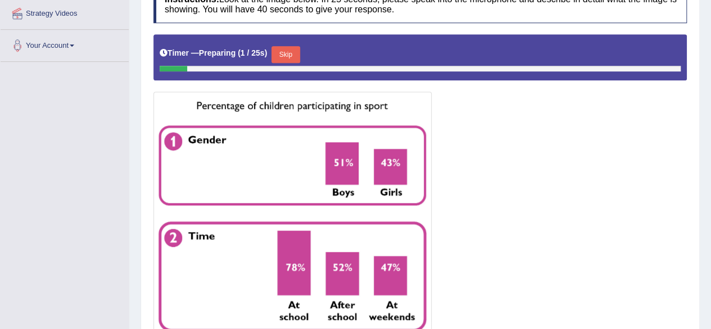
scroll to position [293, 0]
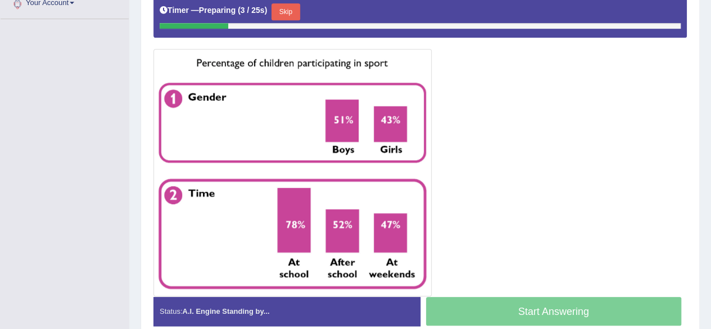
click at [293, 3] on button "Skip" at bounding box center [285, 11] width 28 height 17
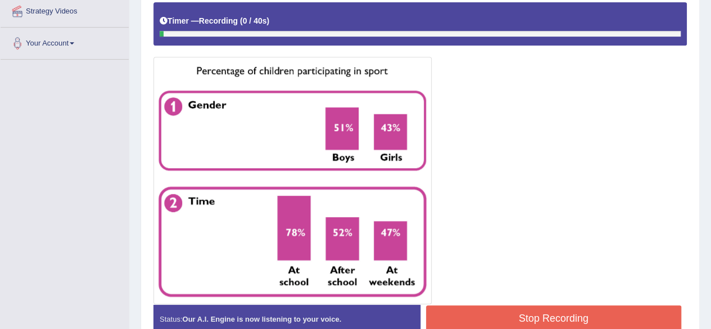
scroll to position [252, 0]
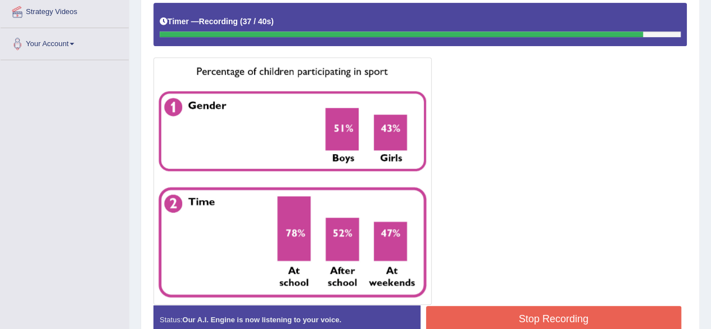
click at [553, 315] on button "Stop Recording" at bounding box center [554, 319] width 256 height 26
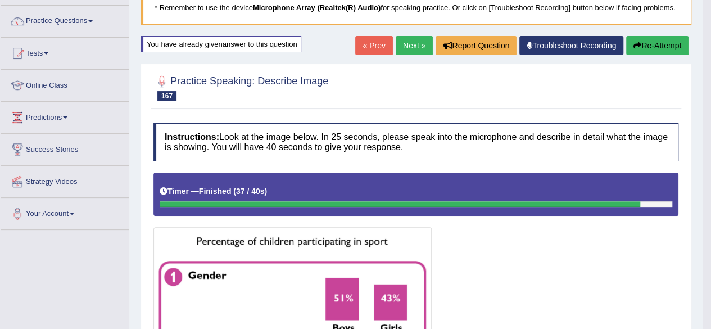
scroll to position [79, 0]
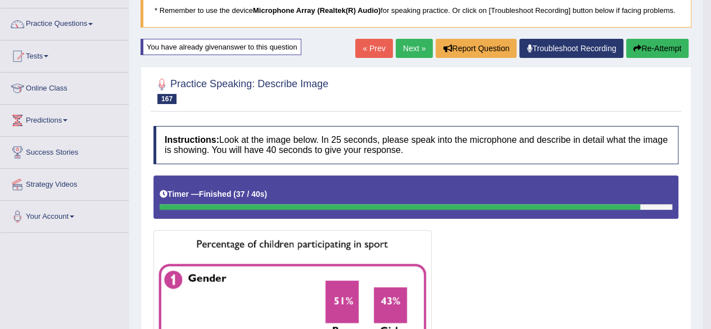
click at [411, 49] on link "Next »" at bounding box center [414, 48] width 37 height 19
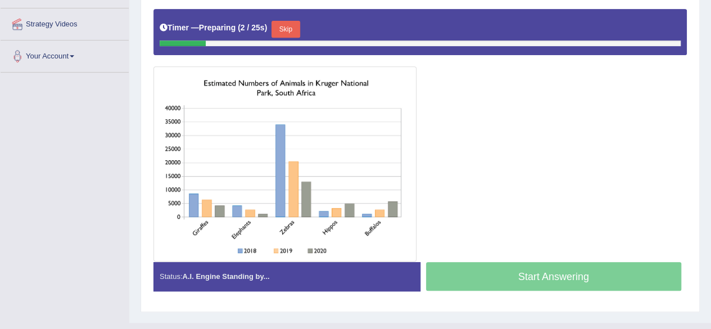
scroll to position [240, 0]
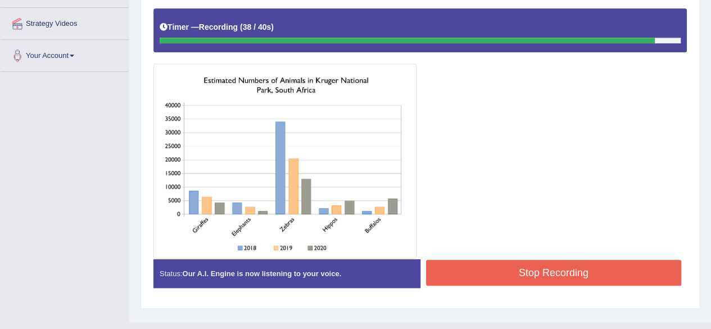
click at [514, 267] on button "Stop Recording" at bounding box center [554, 273] width 256 height 26
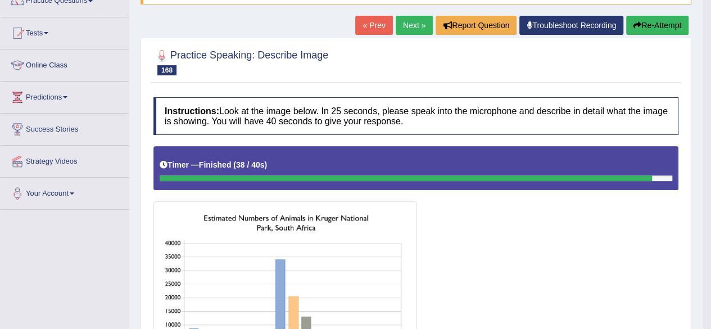
scroll to position [101, 0]
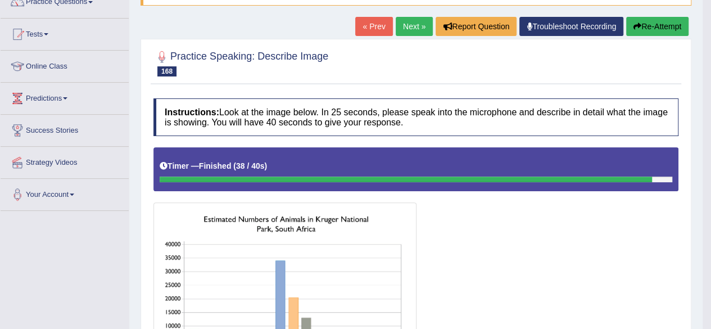
click at [643, 23] on button "Re-Attempt" at bounding box center [657, 26] width 62 height 19
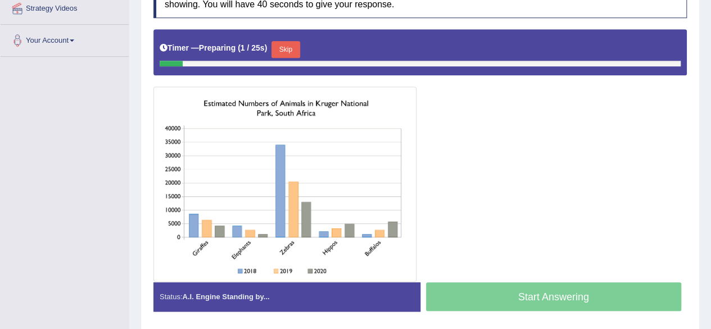
scroll to position [242, 0]
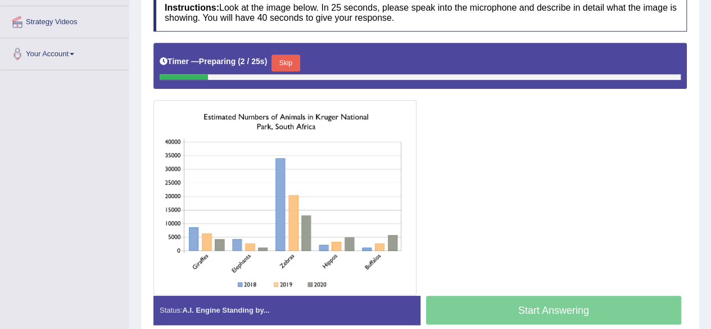
click at [283, 63] on button "Skip" at bounding box center [285, 63] width 28 height 17
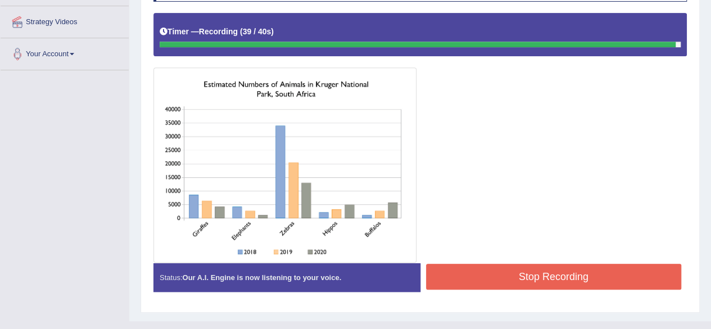
click at [499, 271] on button "Stop Recording" at bounding box center [554, 277] width 256 height 26
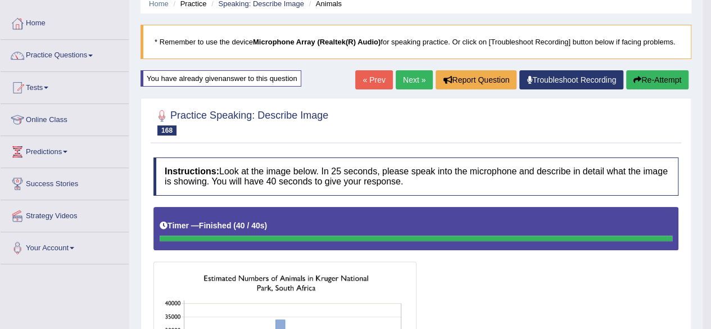
scroll to position [47, 0]
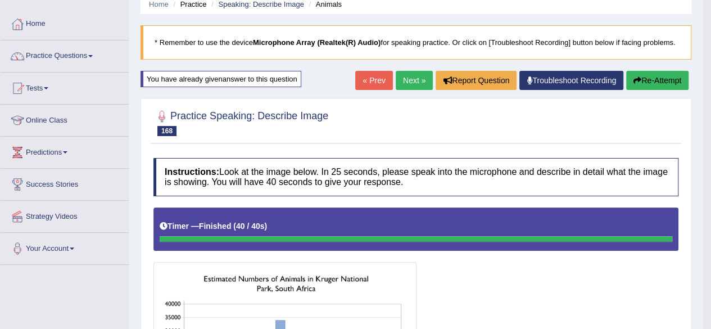
click at [663, 77] on button "Re-Attempt" at bounding box center [657, 80] width 62 height 19
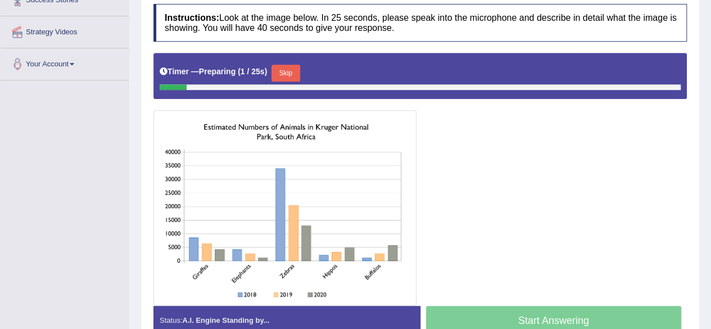
scroll to position [230, 0]
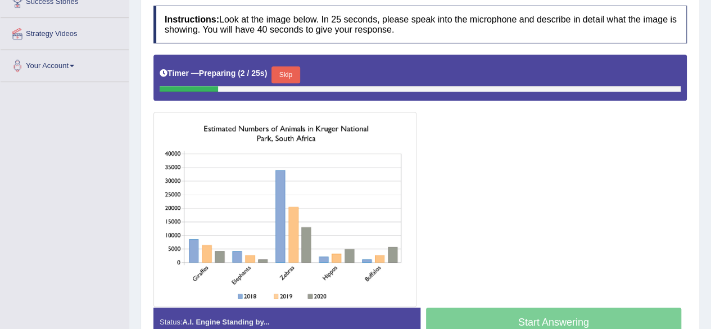
click at [288, 78] on button "Skip" at bounding box center [285, 74] width 28 height 17
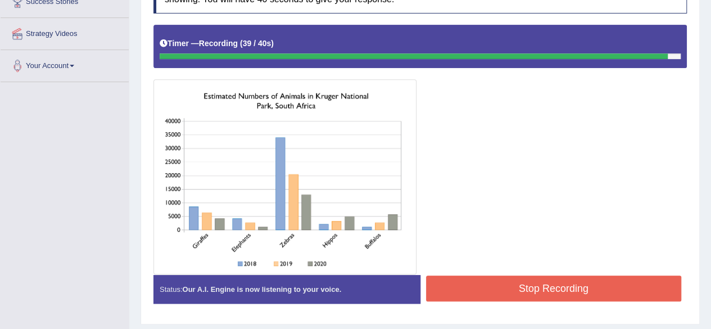
click at [501, 280] on button "Stop Recording" at bounding box center [554, 288] width 256 height 26
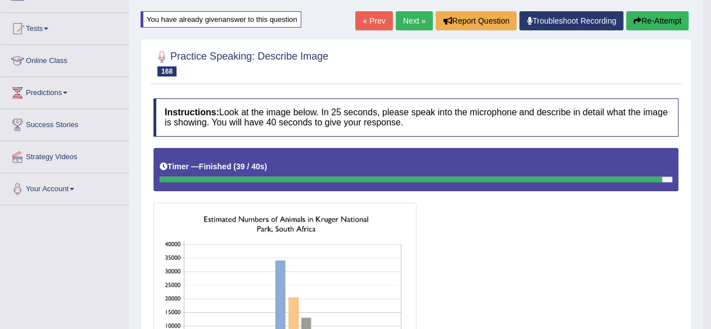
scroll to position [105, 0]
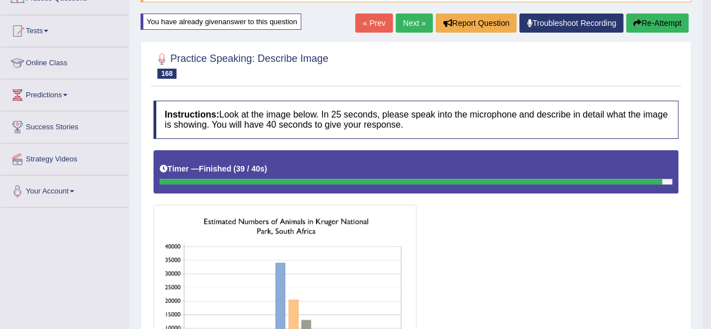
click at [669, 19] on button "Re-Attempt" at bounding box center [657, 22] width 62 height 19
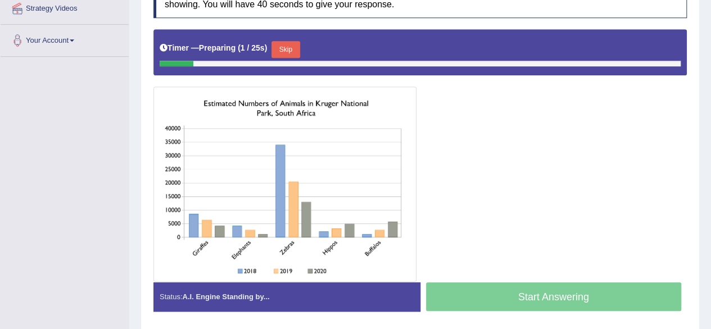
click at [288, 51] on button "Skip" at bounding box center [285, 49] width 28 height 17
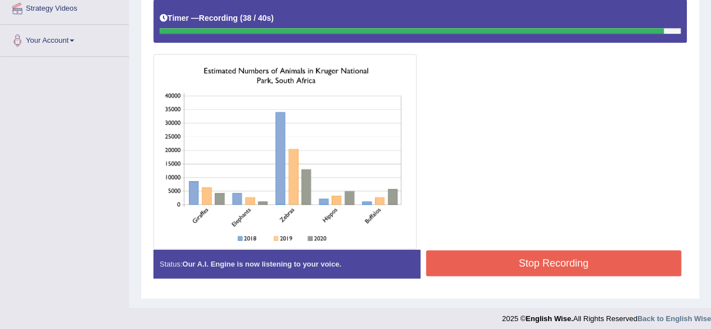
click at [523, 255] on button "Stop Recording" at bounding box center [554, 263] width 256 height 26
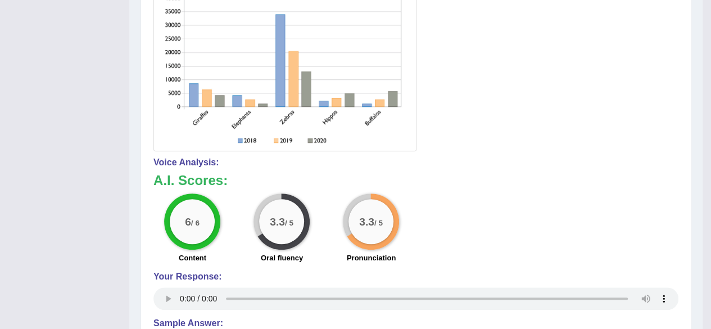
scroll to position [103, 0]
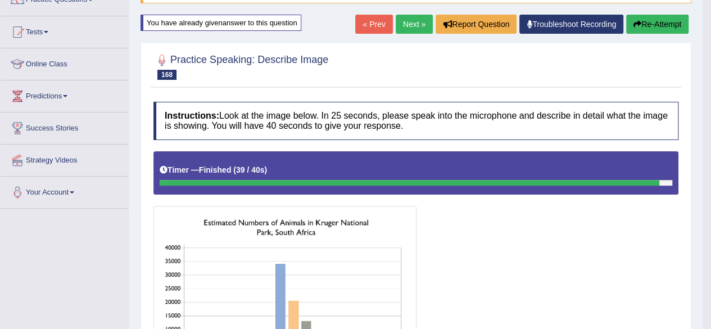
click at [643, 29] on button "Re-Attempt" at bounding box center [657, 24] width 62 height 19
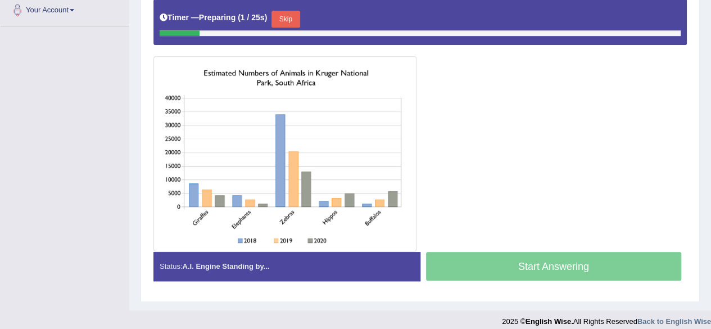
click at [288, 18] on button "Skip" at bounding box center [285, 19] width 28 height 17
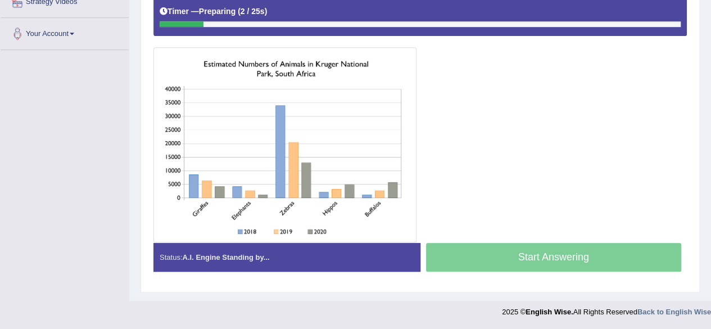
scroll to position [261, 0]
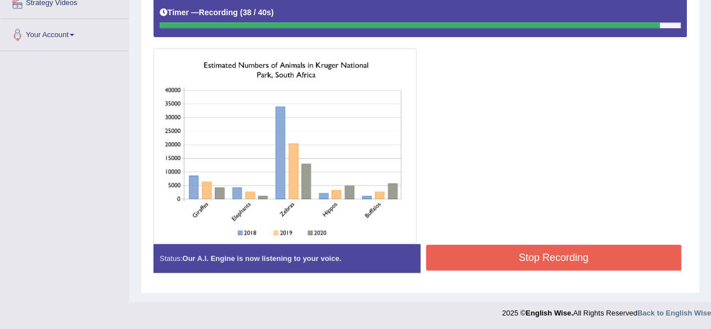
click at [494, 258] on button "Stop Recording" at bounding box center [554, 257] width 256 height 26
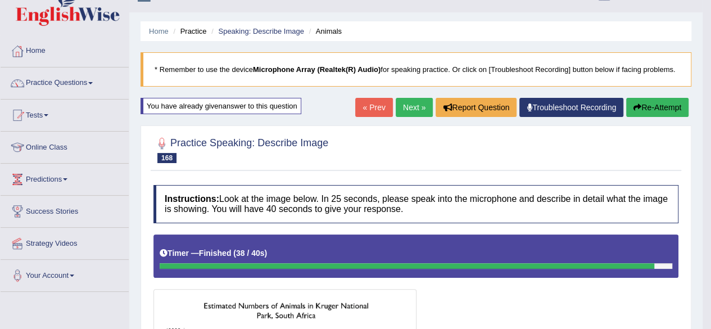
scroll to position [11, 0]
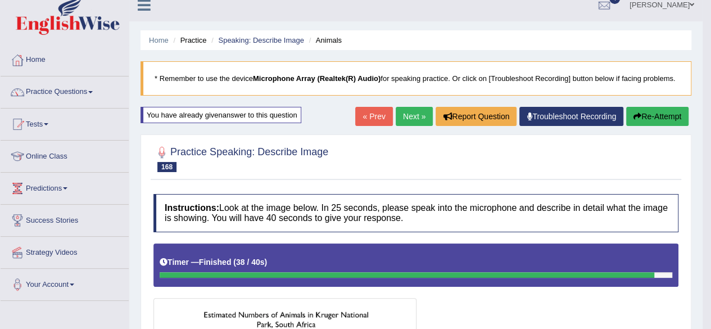
click at [408, 118] on link "Next »" at bounding box center [414, 116] width 37 height 19
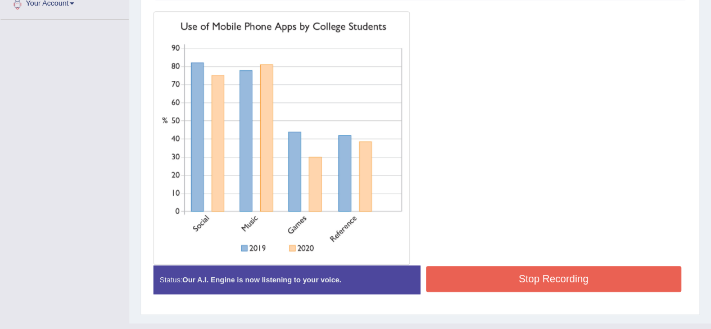
scroll to position [293, 0]
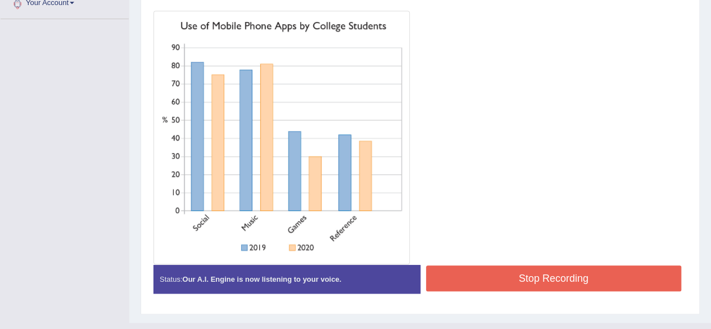
click at [488, 266] on button "Stop Recording" at bounding box center [554, 278] width 256 height 26
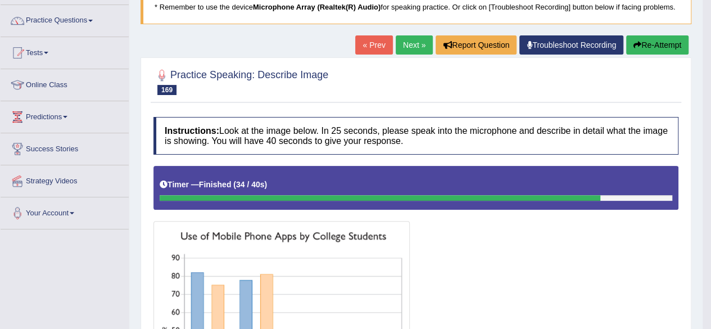
scroll to position [80, 0]
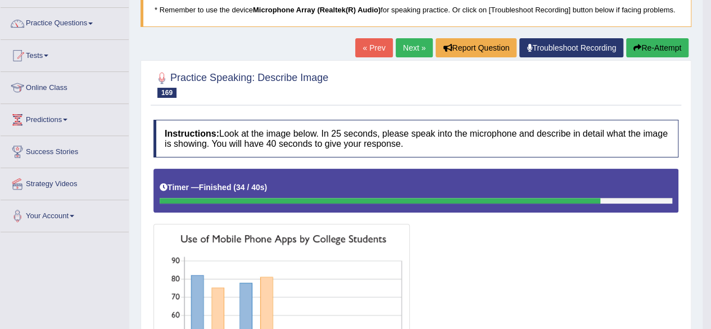
click at [648, 51] on button "Re-Attempt" at bounding box center [657, 47] width 62 height 19
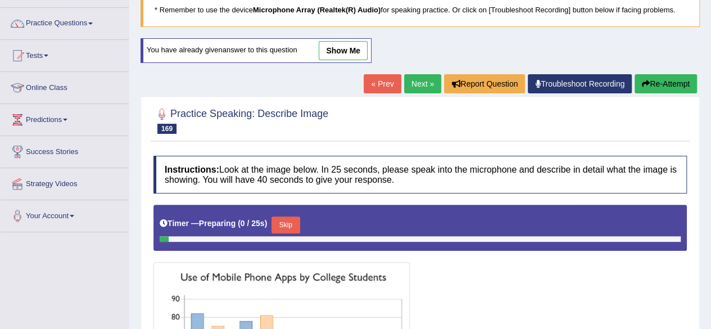
scroll to position [80, 0]
click at [287, 222] on button "Skip" at bounding box center [285, 224] width 28 height 17
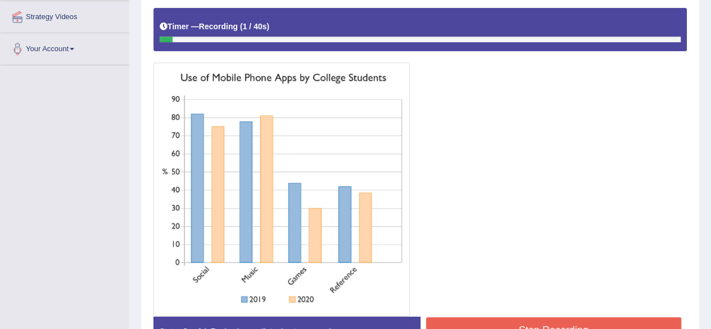
scroll to position [247, 0]
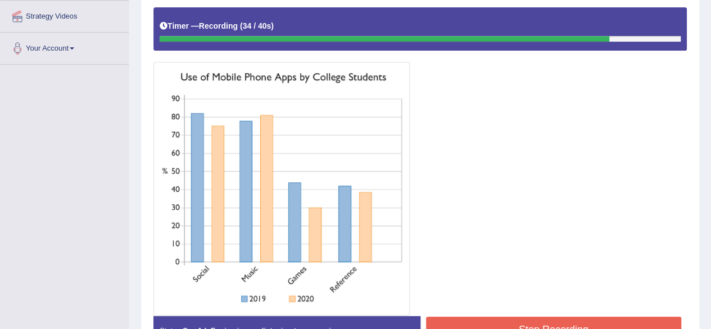
click at [464, 318] on button "Stop Recording" at bounding box center [554, 329] width 256 height 26
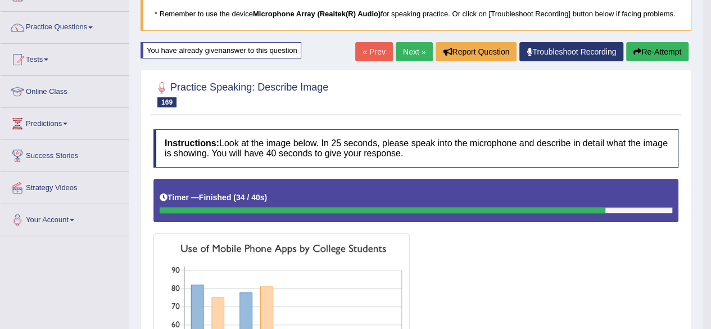
scroll to position [75, 0]
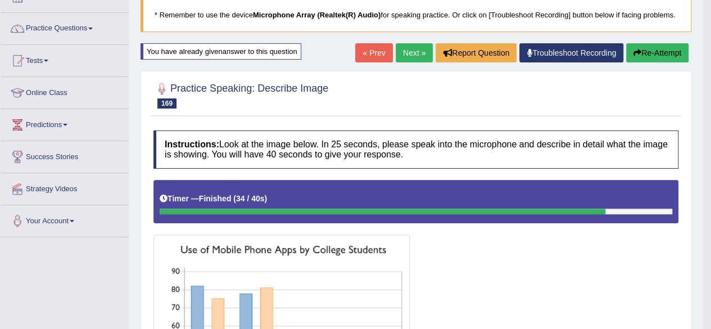
click at [666, 46] on button "Re-Attempt" at bounding box center [657, 52] width 62 height 19
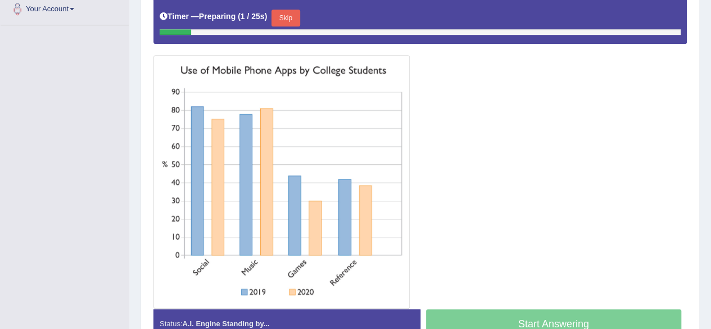
scroll to position [286, 0]
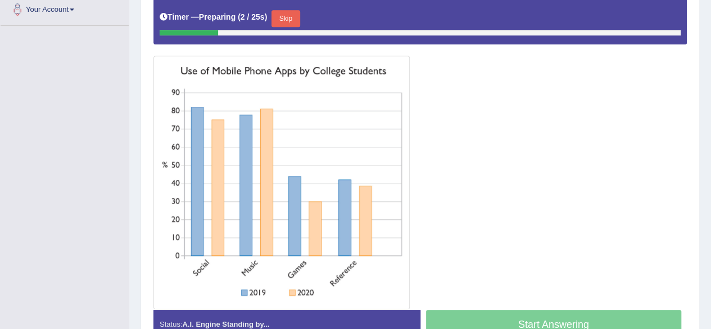
click at [290, 16] on button "Skip" at bounding box center [285, 18] width 28 height 17
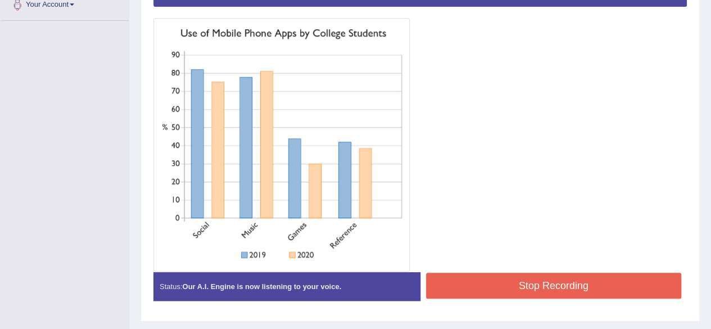
scroll to position [292, 0]
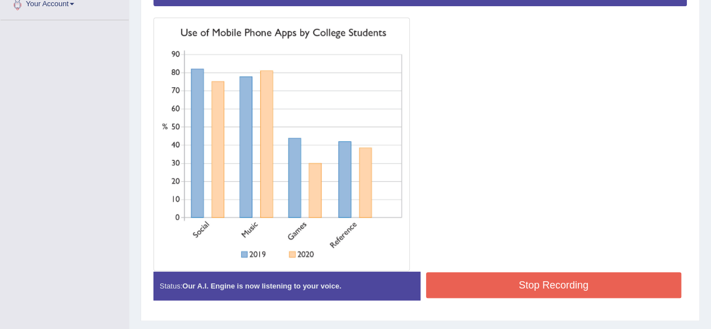
click at [503, 284] on button "Stop Recording" at bounding box center [554, 285] width 256 height 26
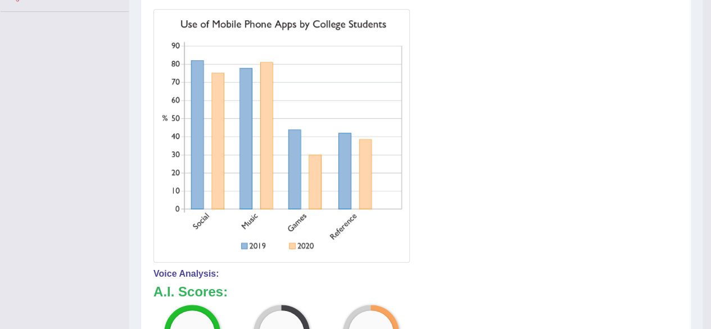
scroll to position [426, 0]
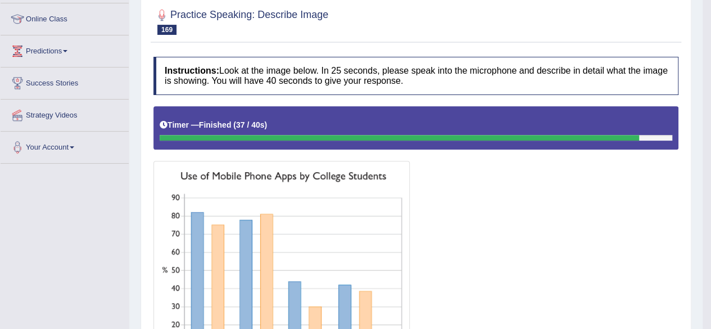
click at [557, 227] on div at bounding box center [415, 260] width 525 height 308
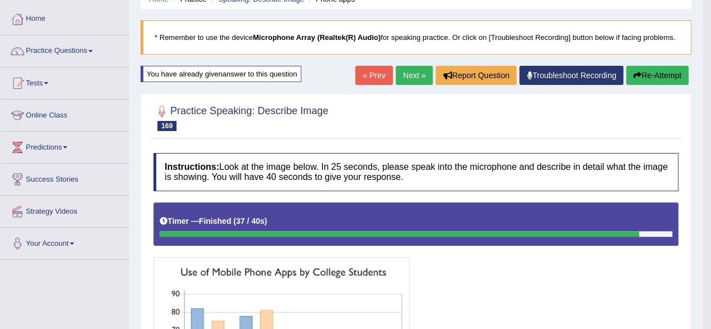
scroll to position [53, 0]
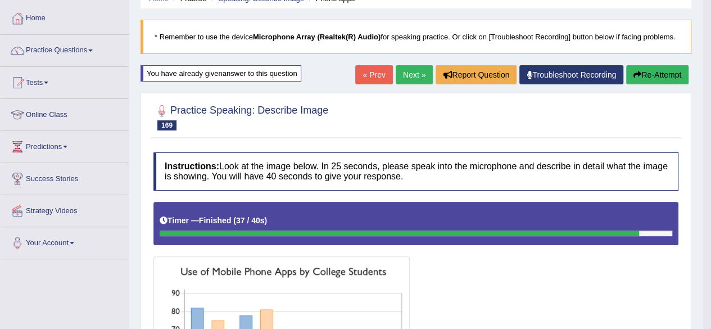
click at [407, 77] on link "Next »" at bounding box center [414, 74] width 37 height 19
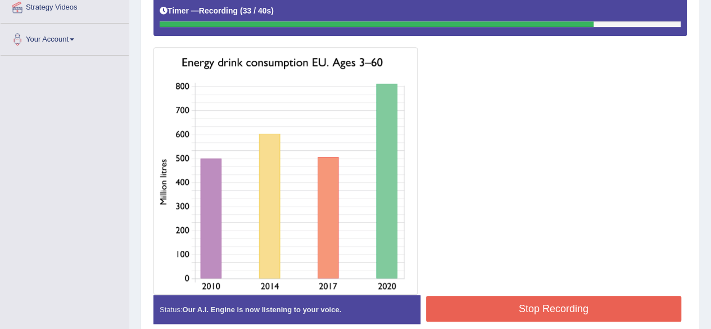
click at [502, 305] on button "Stop Recording" at bounding box center [554, 309] width 256 height 26
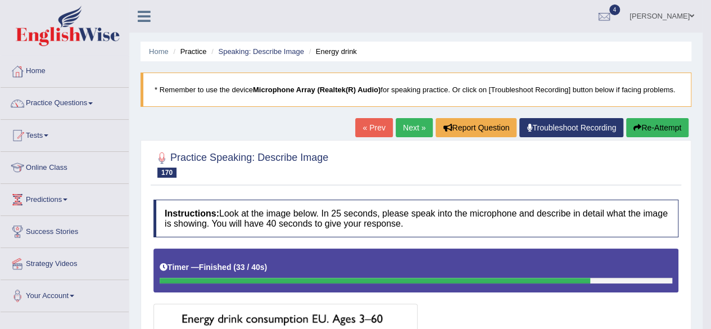
click at [414, 121] on link "Next »" at bounding box center [414, 127] width 37 height 19
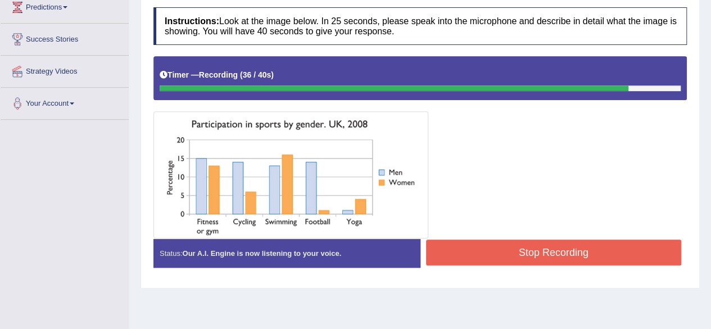
click at [487, 250] on button "Stop Recording" at bounding box center [554, 252] width 256 height 26
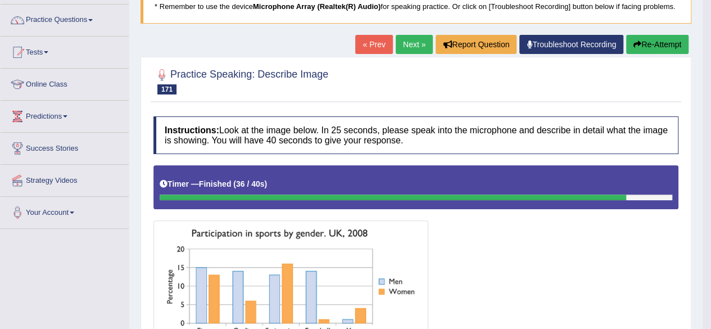
scroll to position [82, 0]
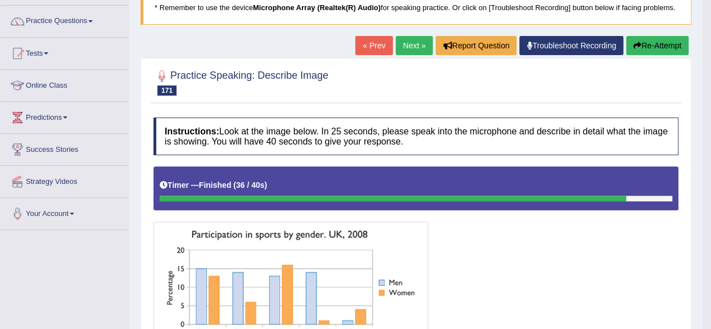
click at [411, 45] on link "Next »" at bounding box center [414, 45] width 37 height 19
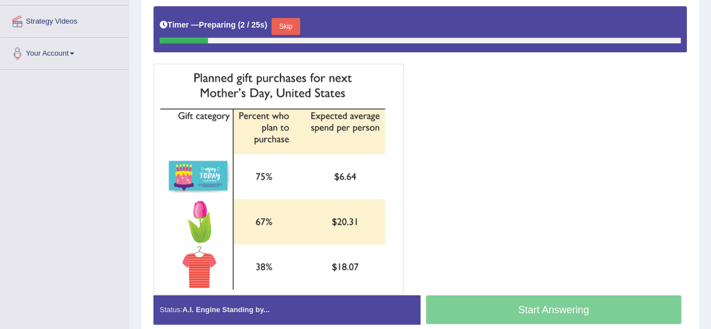
scroll to position [242, 0]
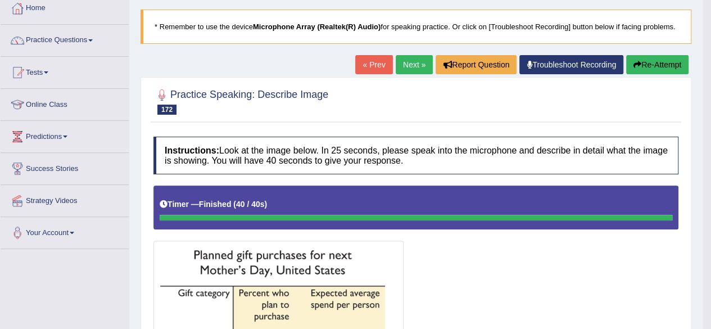
scroll to position [58, 0]
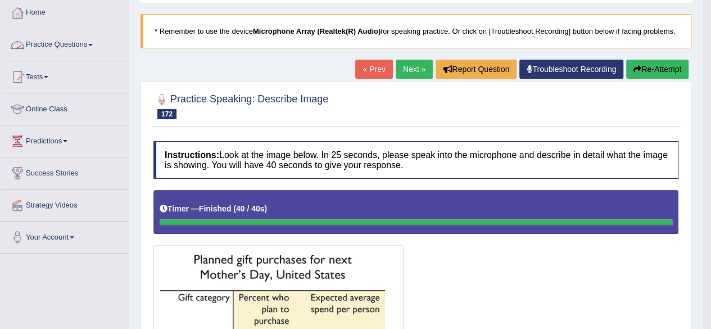
click at [88, 42] on link "Practice Questions" at bounding box center [65, 43] width 128 height 28
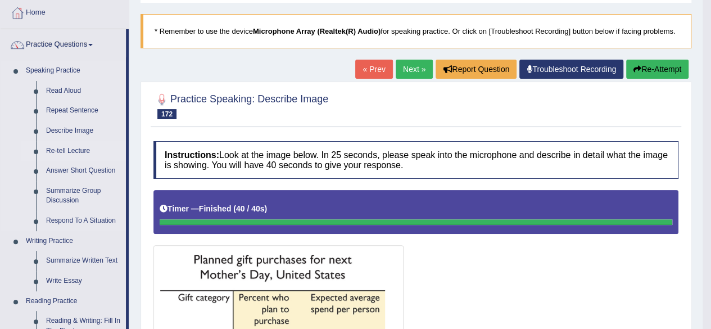
click at [74, 149] on link "Re-tell Lecture" at bounding box center [83, 151] width 85 height 20
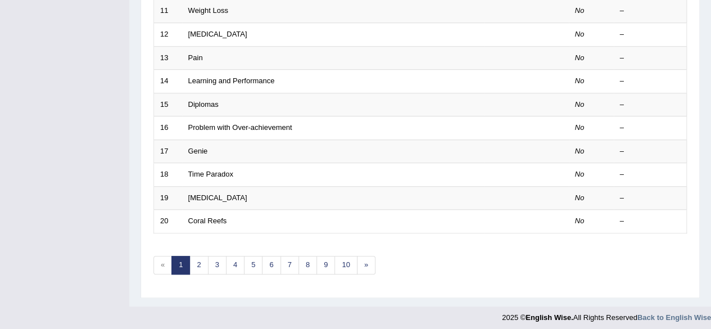
scroll to position [408, 0]
click at [199, 262] on link "2" at bounding box center [198, 266] width 19 height 19
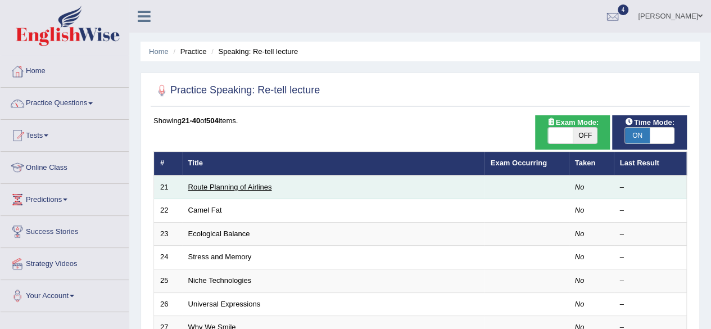
click at [228, 184] on link "Route Planning of Airlines" at bounding box center [230, 187] width 84 height 8
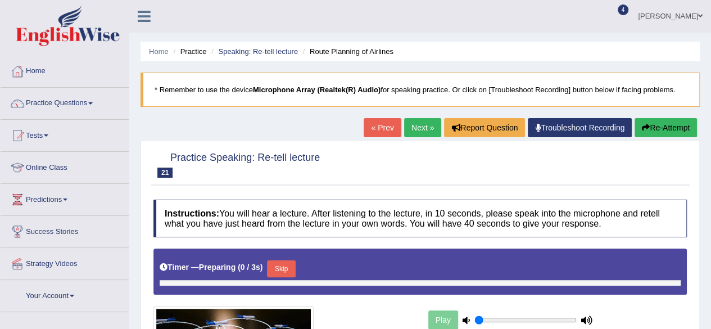
type input "1"
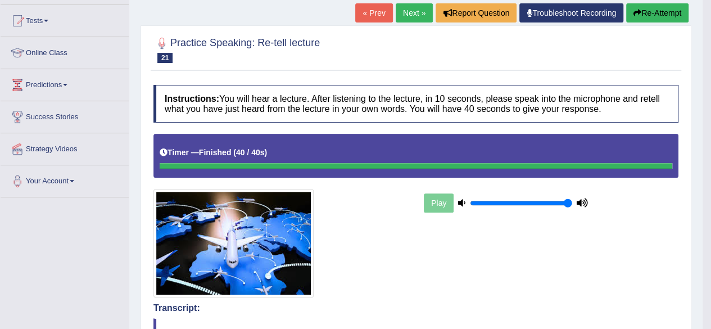
scroll to position [114, 0]
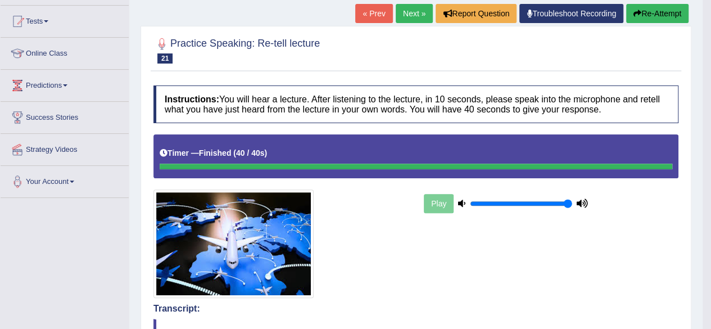
click at [412, 17] on link "Next »" at bounding box center [414, 13] width 37 height 19
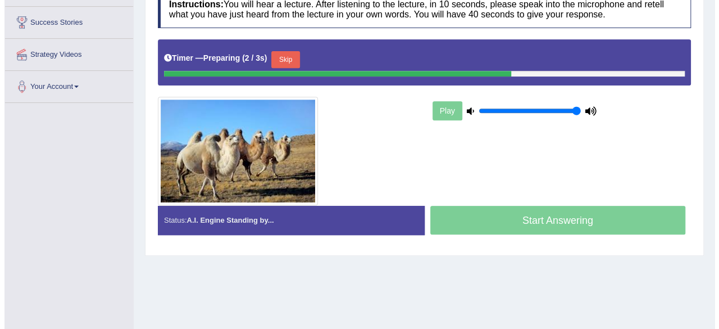
scroll to position [210, 0]
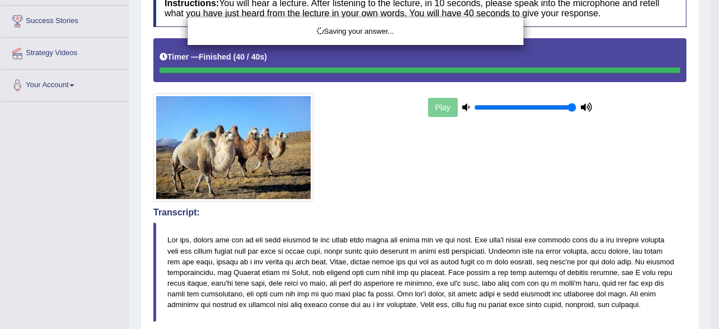
click at [546, 207] on div "Saving your answer..." at bounding box center [359, 164] width 719 height 329
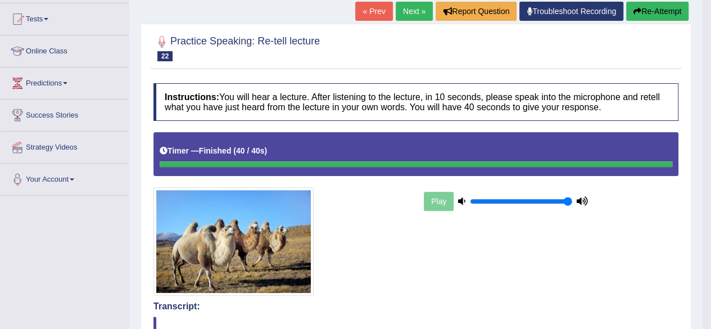
scroll to position [109, 0]
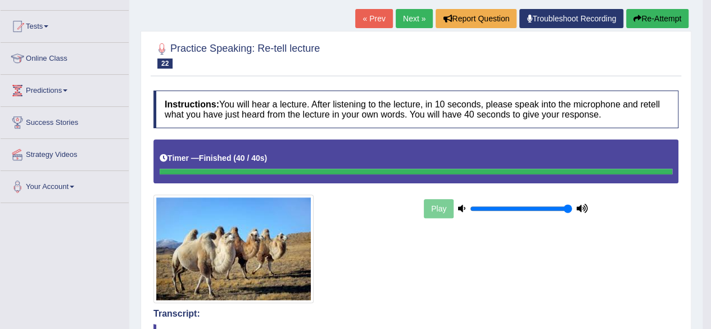
click at [644, 21] on button "Re-Attempt" at bounding box center [657, 18] width 62 height 19
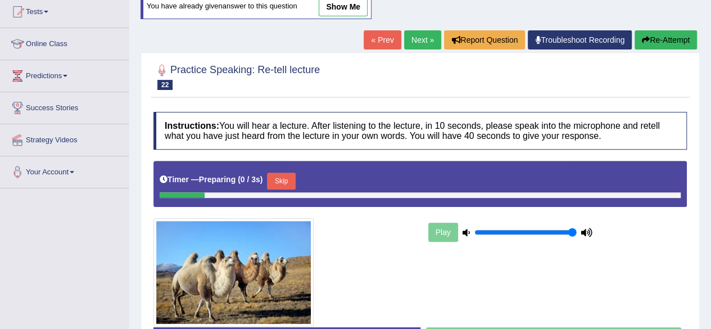
scroll to position [109, 0]
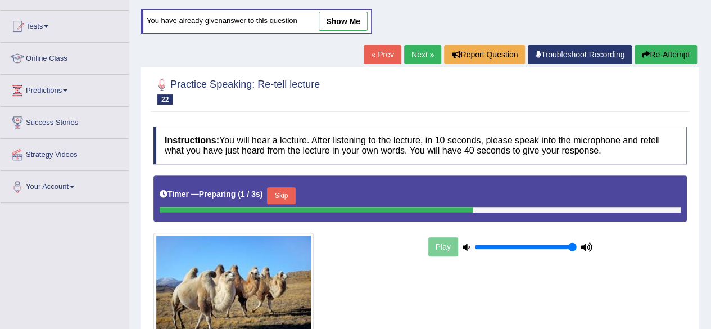
click at [285, 196] on div "Instructions: You will hear a lecture. After listening to the lecture, in 10 se…" at bounding box center [420, 253] width 539 height 264
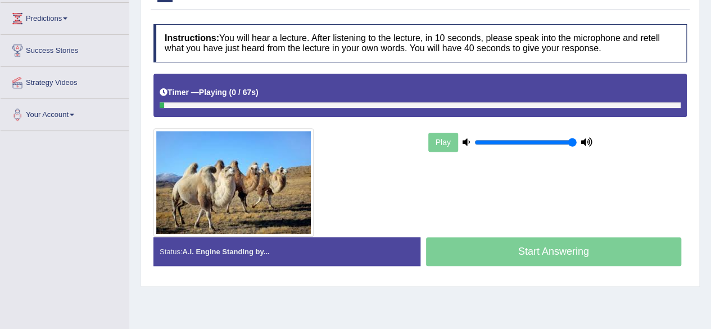
scroll to position [180, 0]
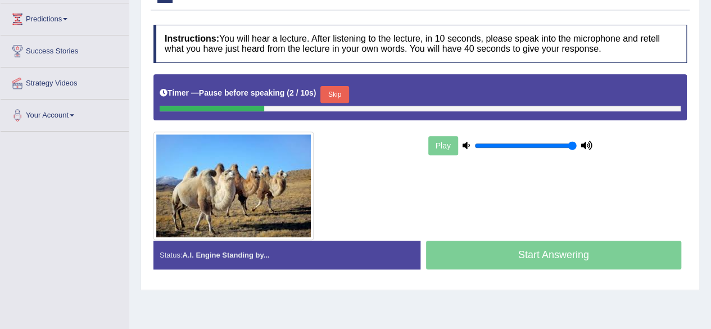
click at [347, 91] on button "Skip" at bounding box center [334, 94] width 28 height 17
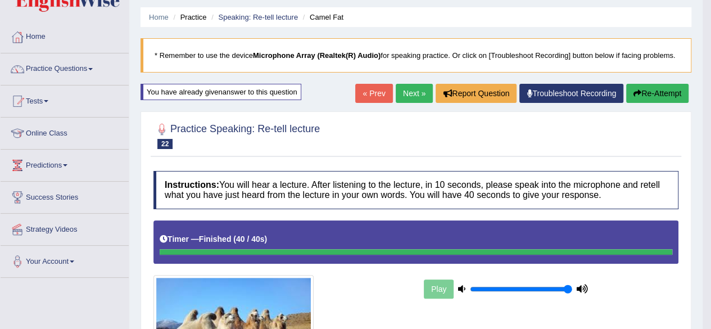
scroll to position [34, 0]
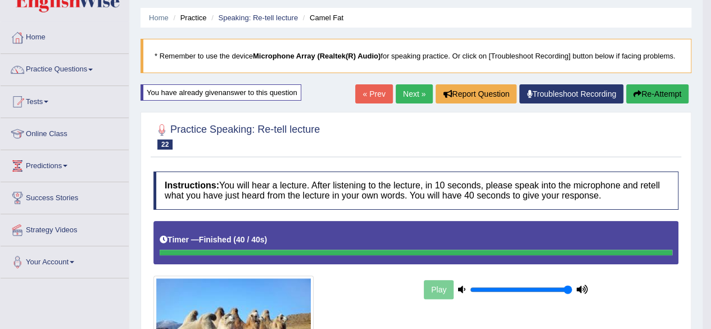
click at [414, 99] on link "Next »" at bounding box center [414, 93] width 37 height 19
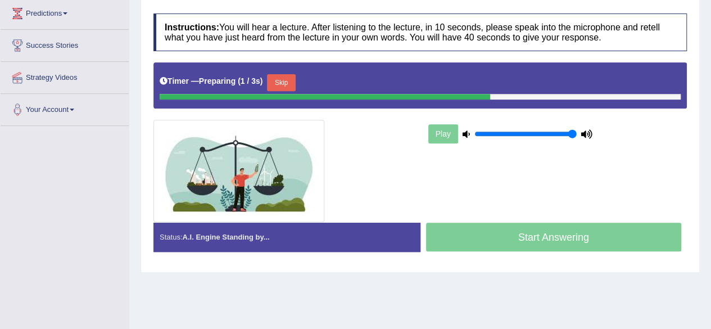
scroll to position [187, 0]
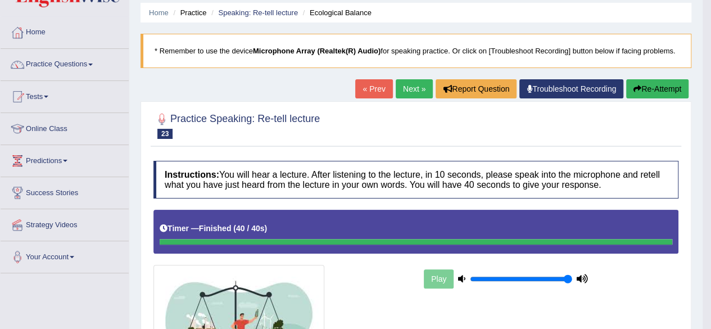
scroll to position [37, 0]
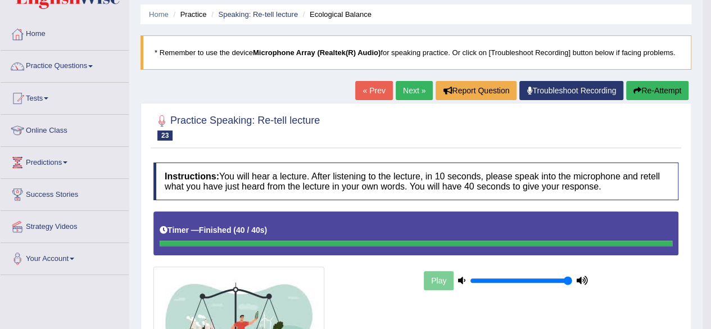
click at [411, 98] on link "Next »" at bounding box center [414, 90] width 37 height 19
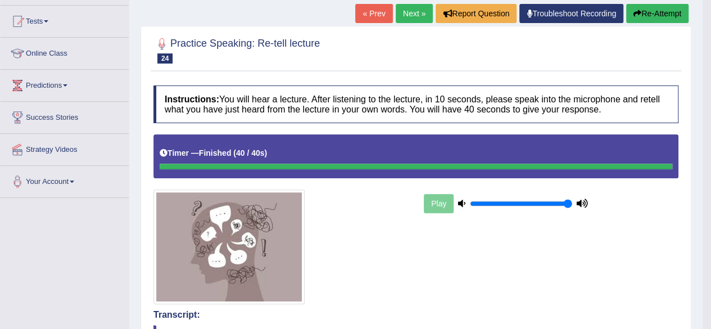
scroll to position [113, 0]
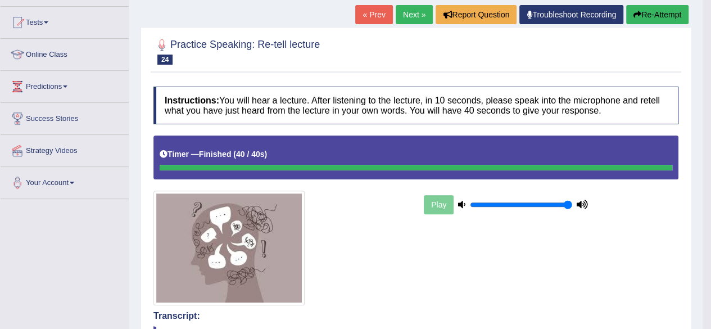
click at [411, 13] on link "Next »" at bounding box center [414, 14] width 37 height 19
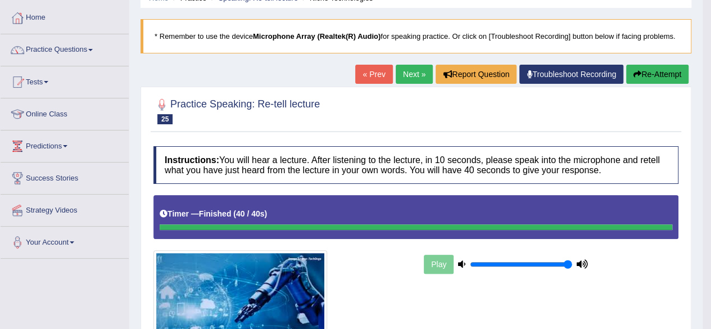
scroll to position [53, 0]
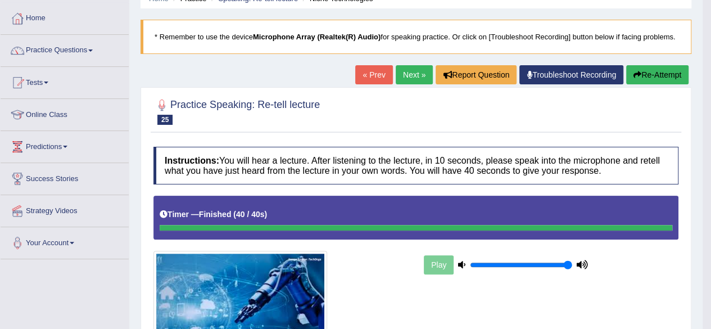
click at [406, 80] on link "Next »" at bounding box center [414, 74] width 37 height 19
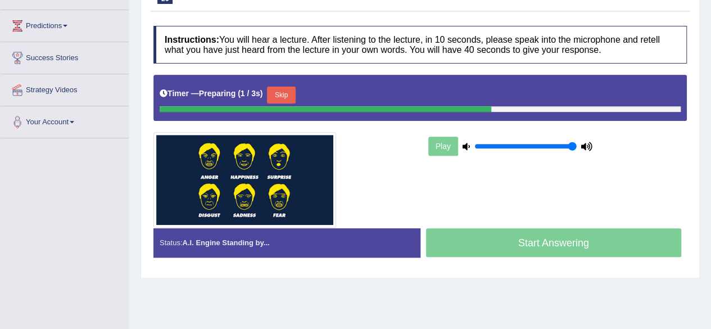
scroll to position [174, 0]
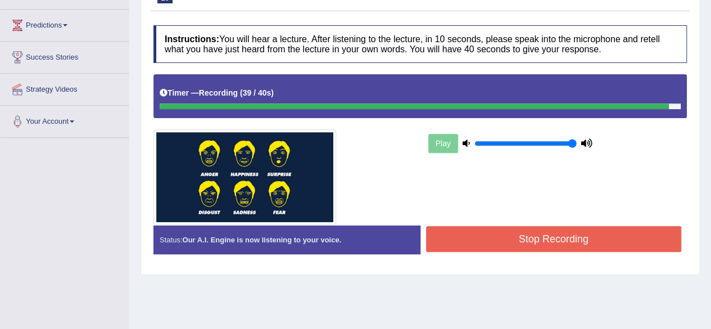
click at [476, 238] on button "Stop Recording" at bounding box center [554, 239] width 256 height 26
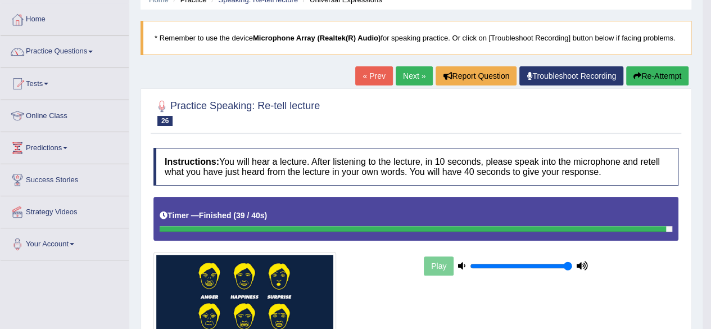
scroll to position [51, 0]
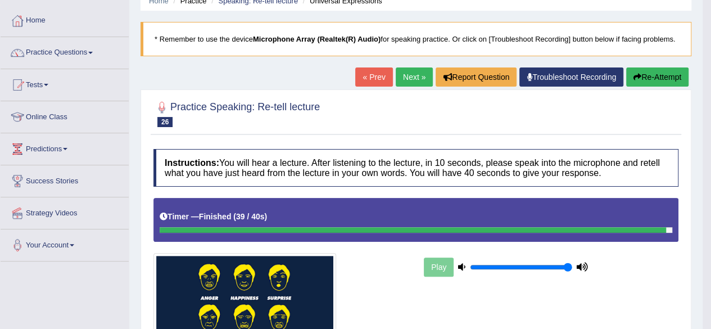
click at [408, 72] on link "Next »" at bounding box center [414, 76] width 37 height 19
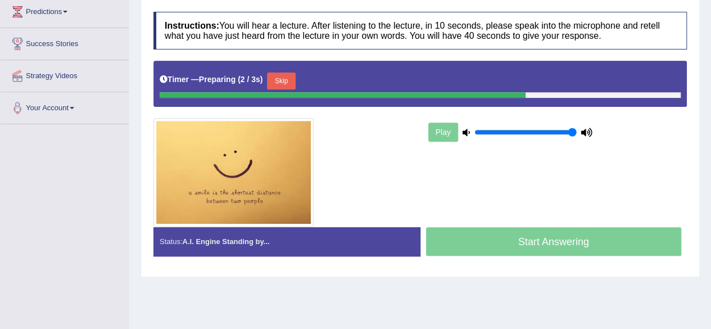
scroll to position [187, 0]
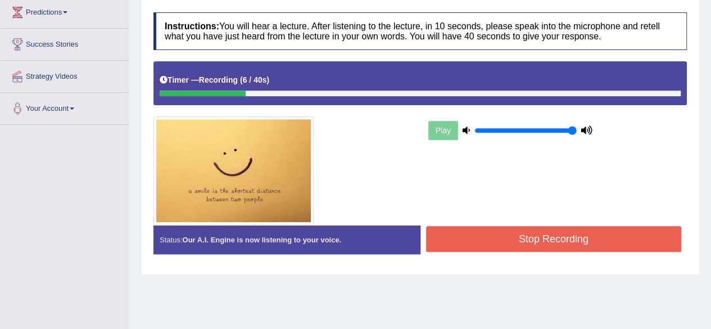
click at [288, 253] on div "Status: Our A.I. Engine is now listening to your voice. Start Answering Stop Re…" at bounding box center [419, 245] width 533 height 40
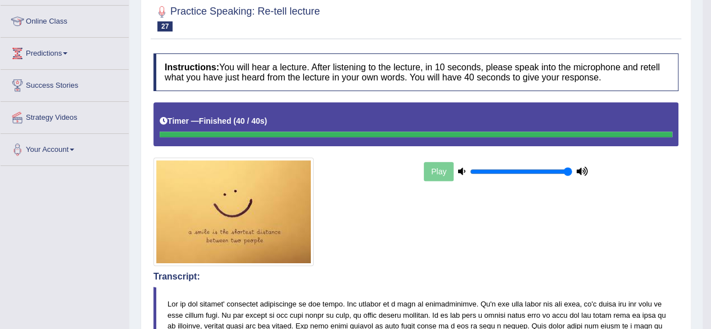
scroll to position [0, 0]
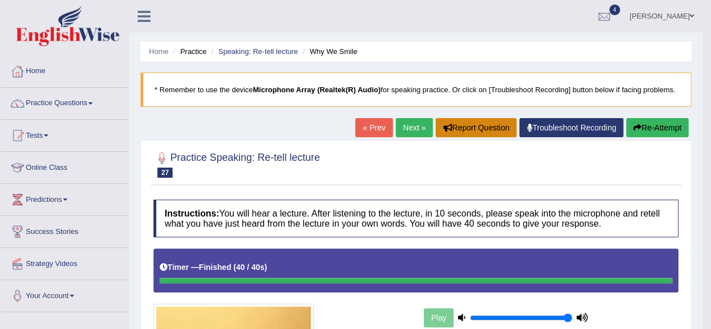
click at [456, 135] on button "Report Question" at bounding box center [475, 127] width 81 height 19
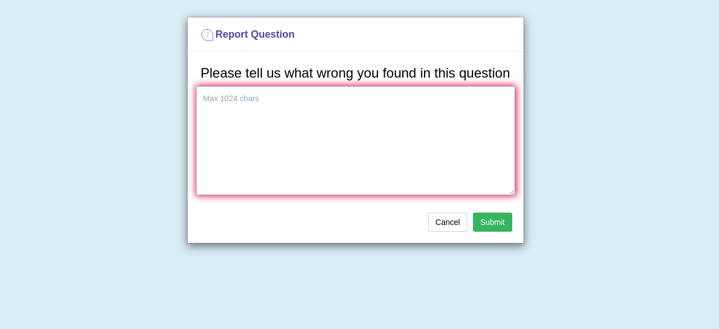
click at [320, 117] on textarea at bounding box center [355, 140] width 319 height 109
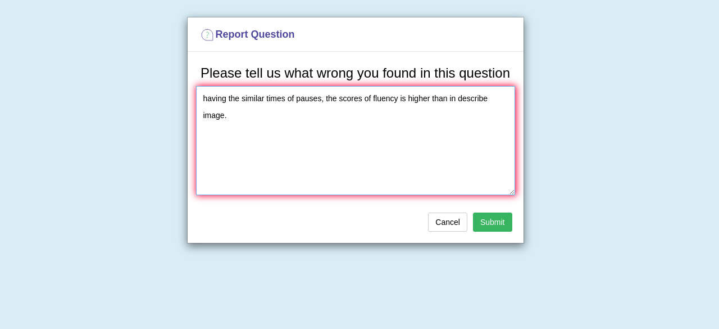
click at [264, 97] on textarea "having the similar times of pauses, the scores of fluency is higher than in des…" at bounding box center [355, 140] width 319 height 109
click at [467, 95] on textarea "having the similar number of times of pauses, the scores of fluency is higher t…" at bounding box center [355, 140] width 319 height 109
click at [388, 119] on textarea "having the similar number of times of pauses, the scores of fluency is higher i…" at bounding box center [355, 140] width 319 height 109
type textarea "having the similar number of times of pauses, the scores of fluency is higher i…"
click at [493, 220] on button "Submit" at bounding box center [492, 221] width 39 height 19
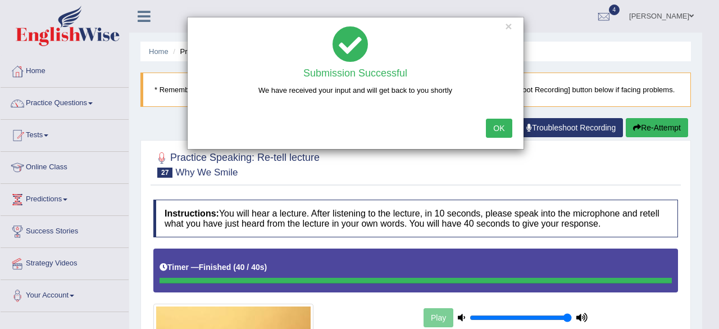
click at [508, 128] on button "OK" at bounding box center [499, 128] width 26 height 19
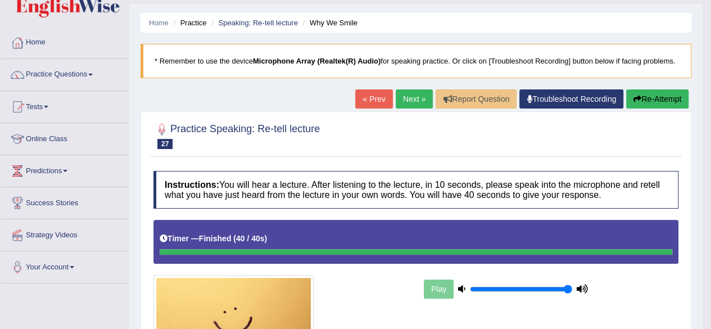
scroll to position [25, 0]
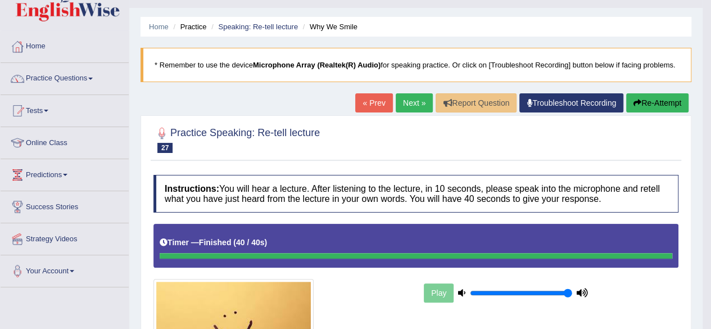
click at [407, 102] on link "Next »" at bounding box center [414, 102] width 37 height 19
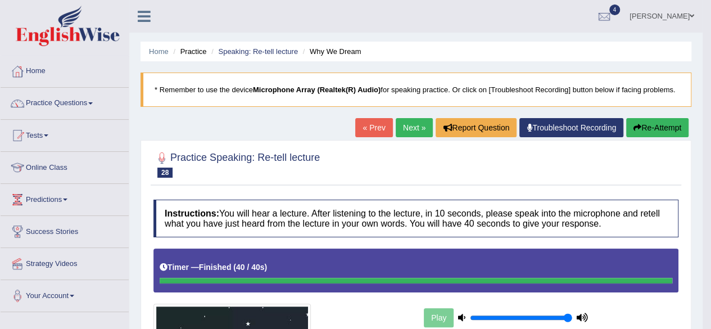
click at [414, 130] on link "Next »" at bounding box center [414, 127] width 37 height 19
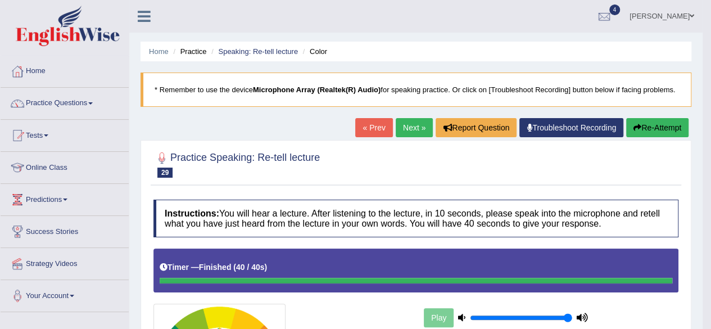
click at [415, 128] on link "Next »" at bounding box center [414, 127] width 37 height 19
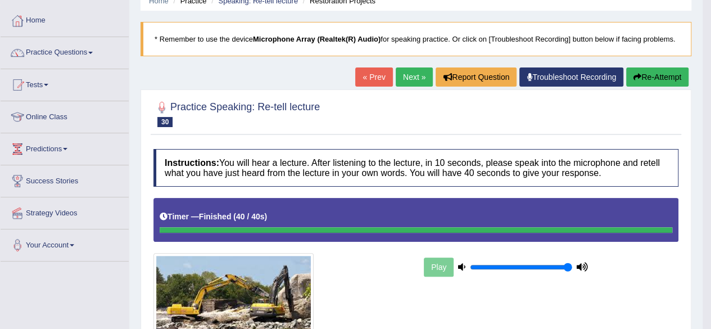
scroll to position [46, 0]
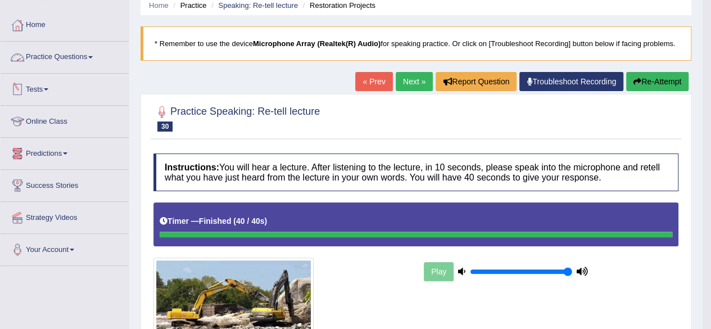
click at [63, 59] on link "Practice Questions" at bounding box center [65, 56] width 128 height 28
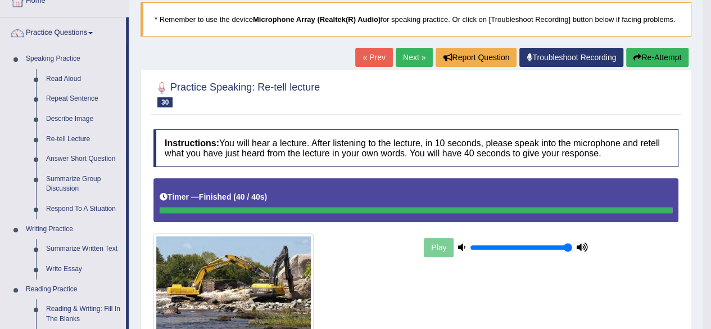
scroll to position [65, 0]
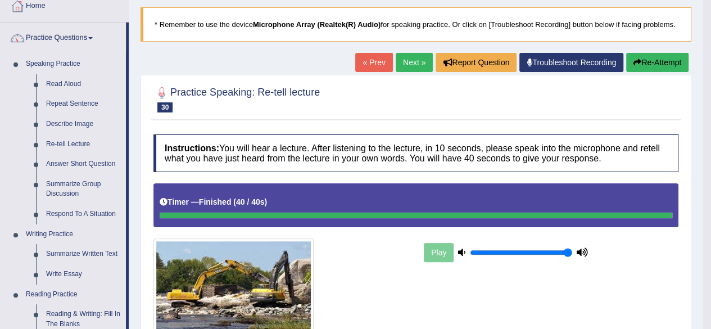
click at [414, 58] on link "Next »" at bounding box center [414, 62] width 37 height 19
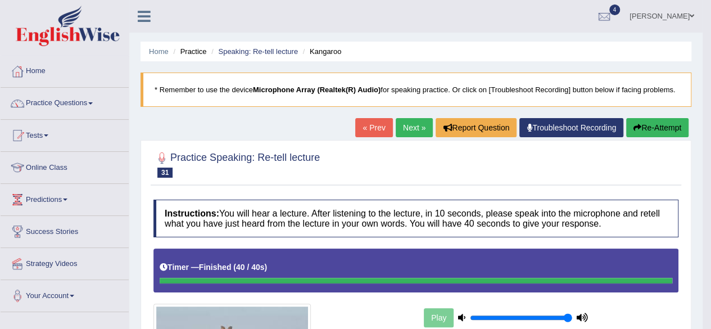
click at [644, 129] on button "Re-Attempt" at bounding box center [657, 127] width 62 height 19
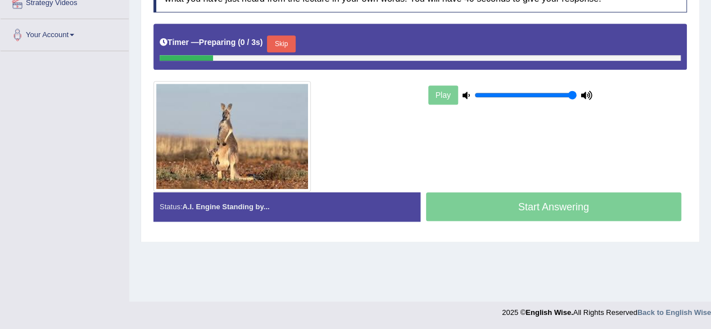
scroll to position [261, 0]
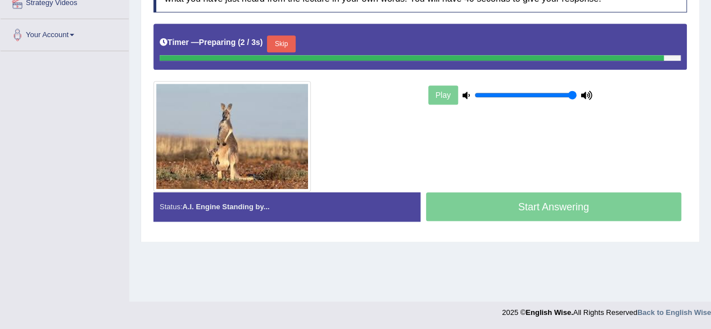
click at [283, 39] on div "Instructions: You will hear a lecture. After listening to the lecture, in 10 se…" at bounding box center [420, 102] width 539 height 266
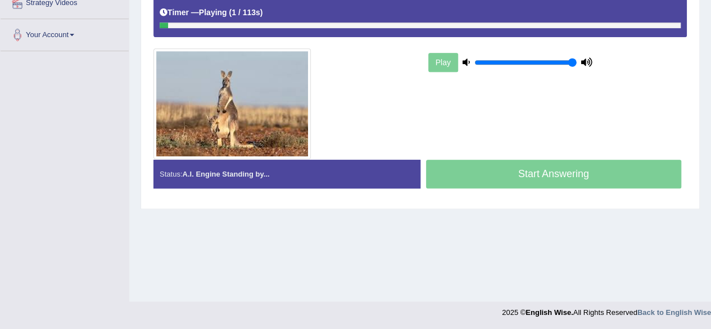
click at [464, 62] on icon at bounding box center [465, 61] width 7 height 7
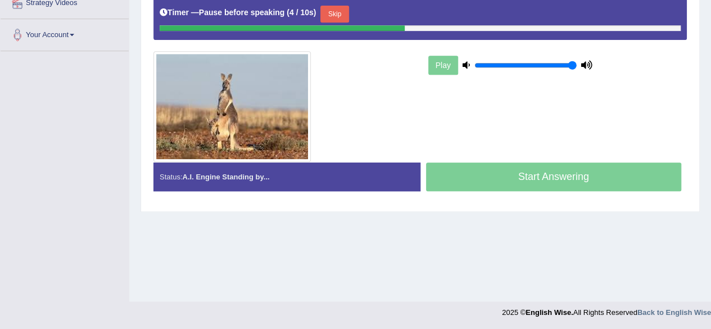
click at [336, 10] on button "Skip" at bounding box center [334, 14] width 28 height 17
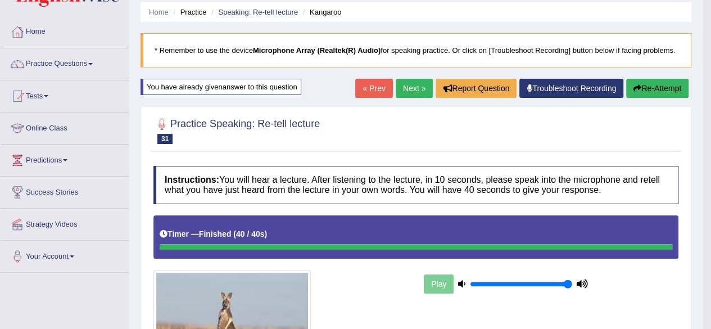
scroll to position [38, 0]
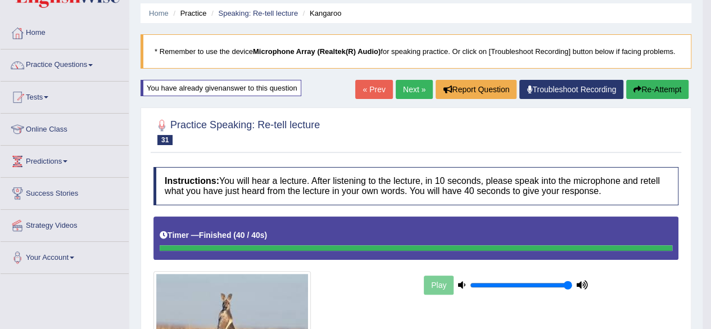
click at [501, 172] on h4 "Instructions: You will hear a lecture. After listening to the lecture, in 10 se…" at bounding box center [415, 186] width 525 height 38
click at [411, 96] on link "Next »" at bounding box center [414, 89] width 37 height 19
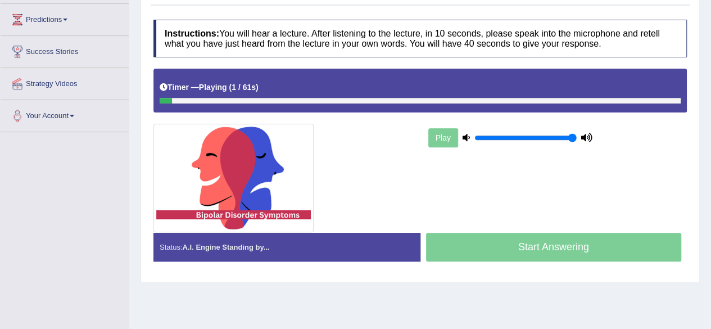
scroll to position [183, 0]
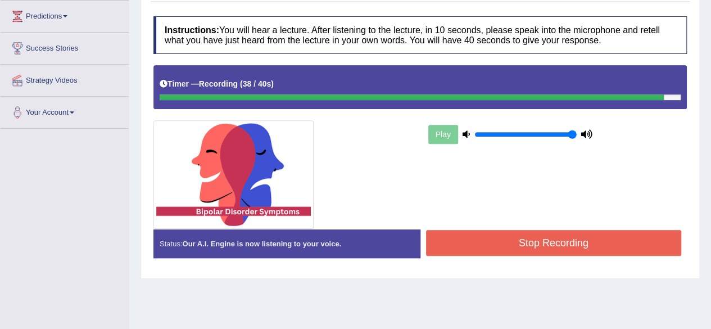
click at [500, 237] on button "Stop Recording" at bounding box center [554, 243] width 256 height 26
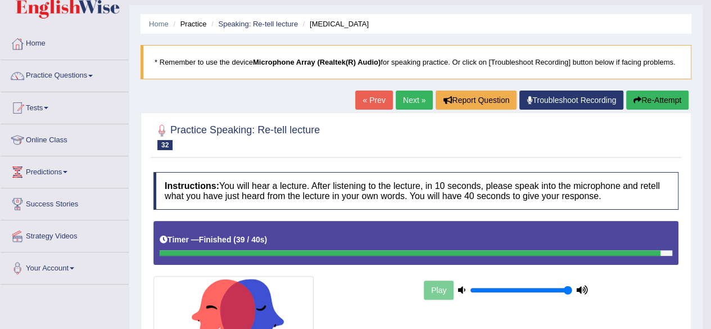
scroll to position [0, 0]
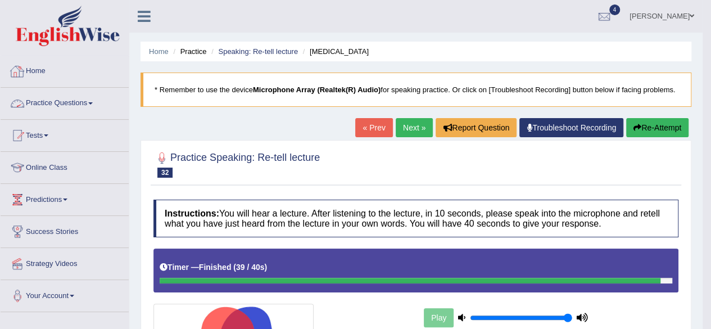
click at [64, 98] on link "Practice Questions" at bounding box center [65, 102] width 128 height 28
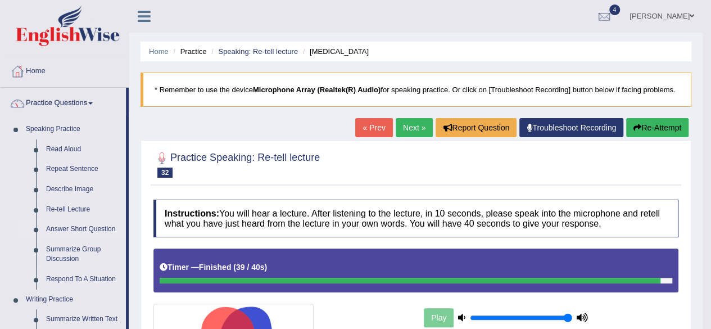
click at [87, 230] on link "Answer Short Question" at bounding box center [83, 229] width 85 height 20
